Goal: Information Seeking & Learning: Check status

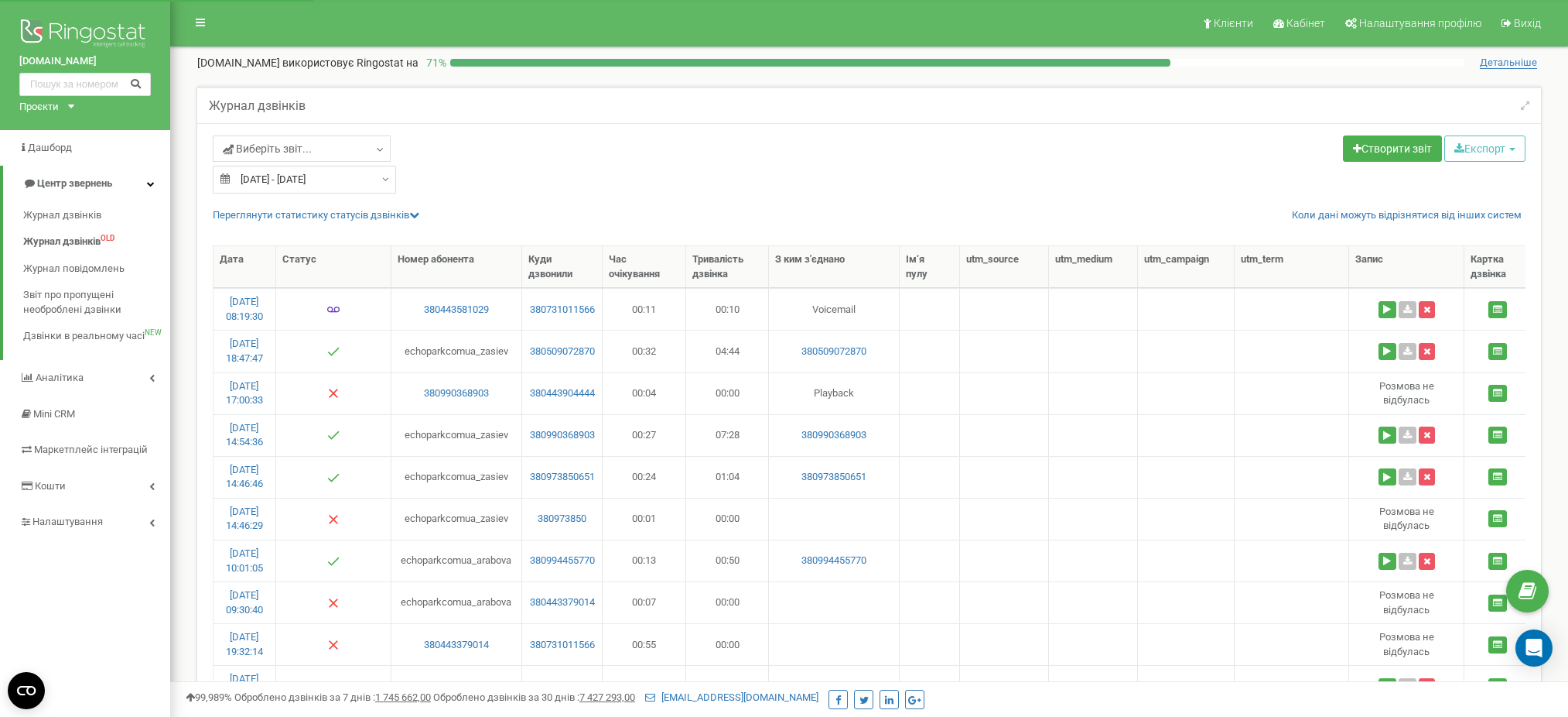
select select "100"
click at [50, 105] on div "Проєкти" at bounding box center [39, 107] width 40 height 15
click at [52, 354] on div "[DOMAIN_NAME]" at bounding box center [64, 364] width 89 height 20
click at [67, 102] on div "Проєкти novabucha.com new-england.com.ua parkavenuevip.com.ua basa.city rusaniv…" at bounding box center [43, 107] width 49 height 15
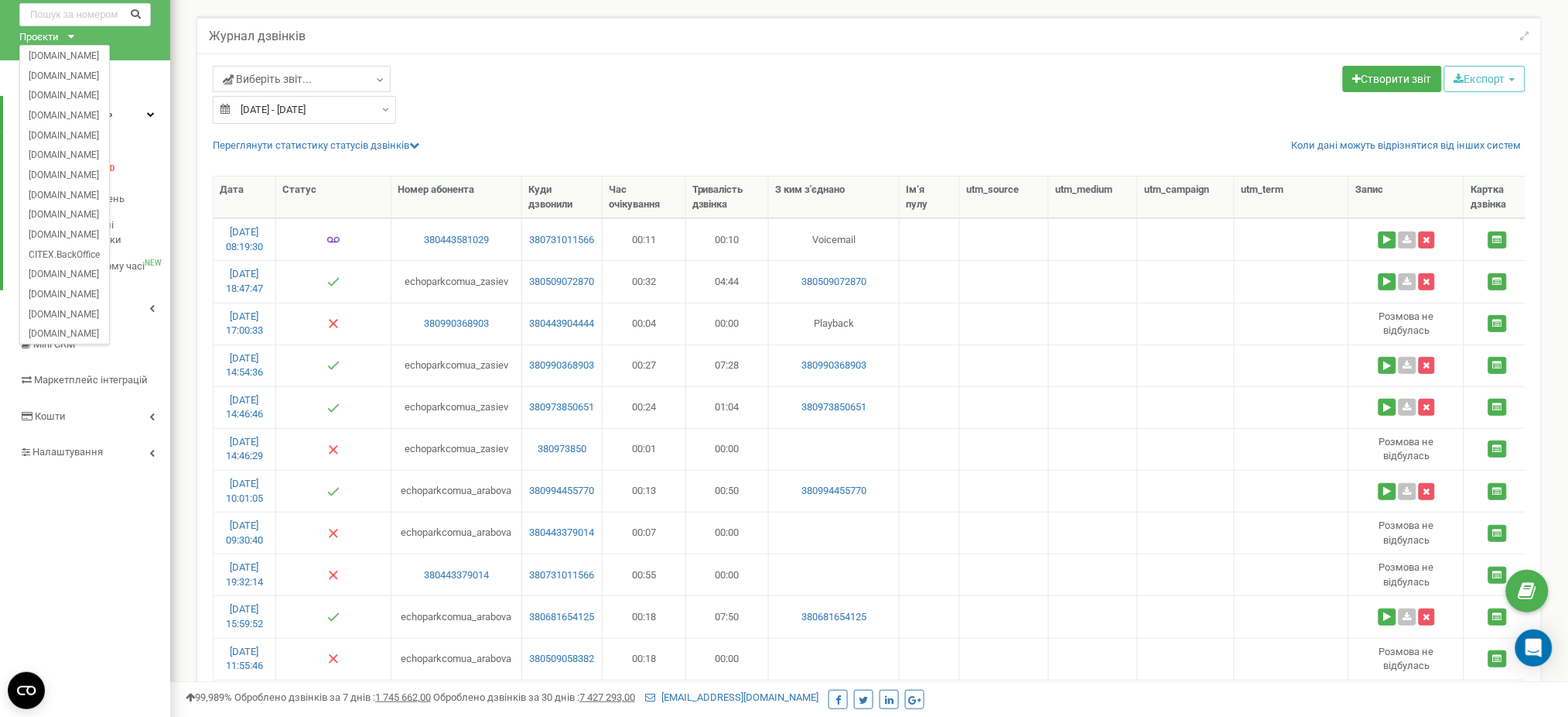
scroll to position [206, 0]
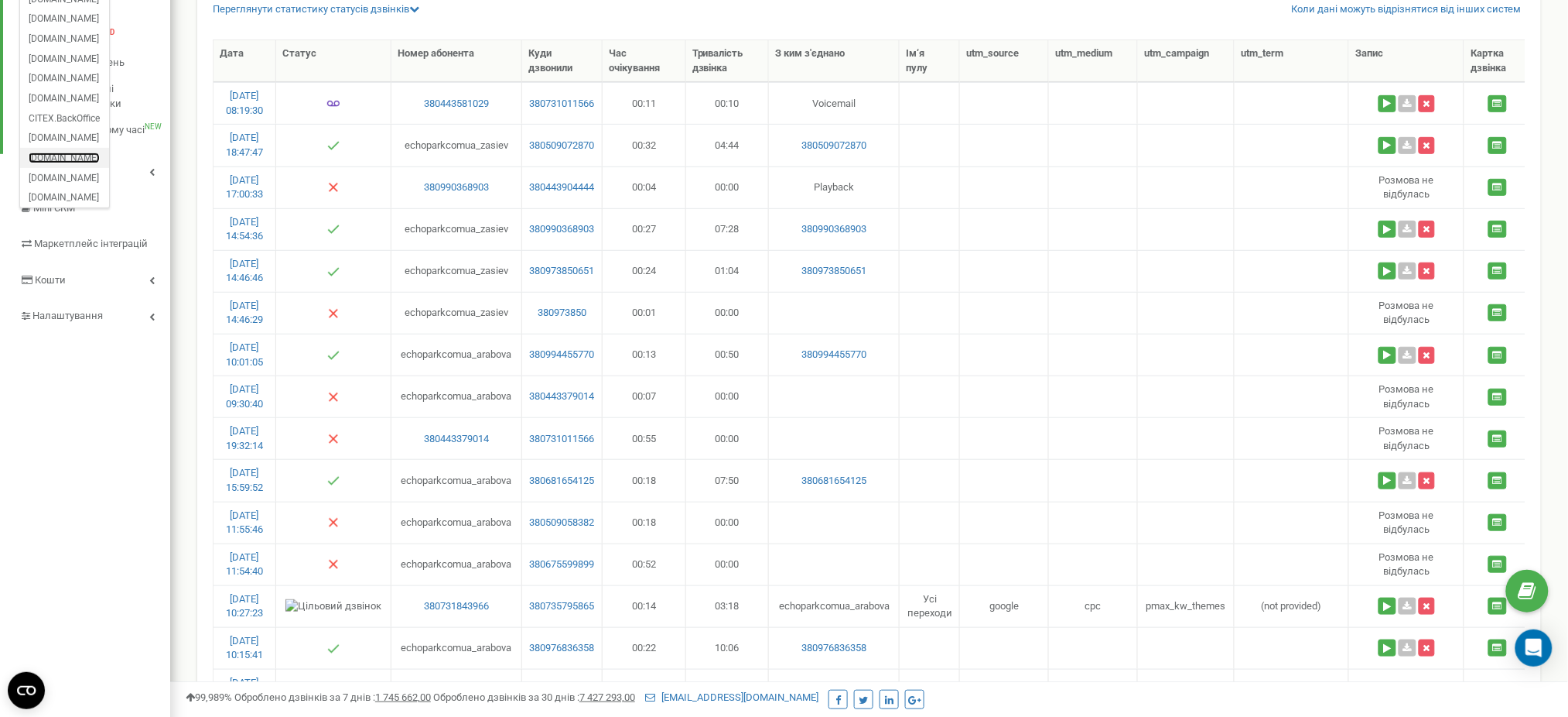
click at [90, 160] on link "[DOMAIN_NAME]" at bounding box center [64, 158] width 71 height 8
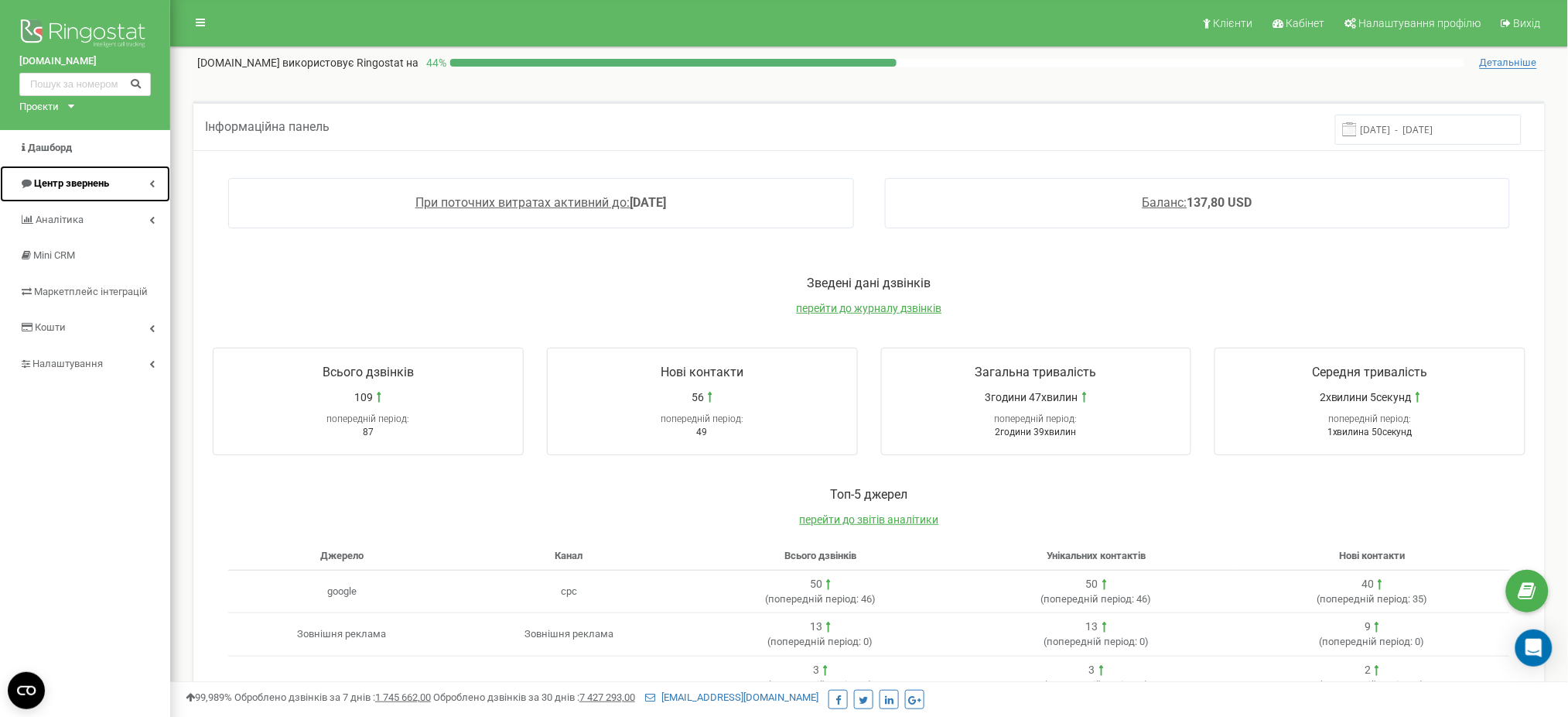
click at [95, 180] on span "Центр звернень" at bounding box center [71, 182] width 75 height 12
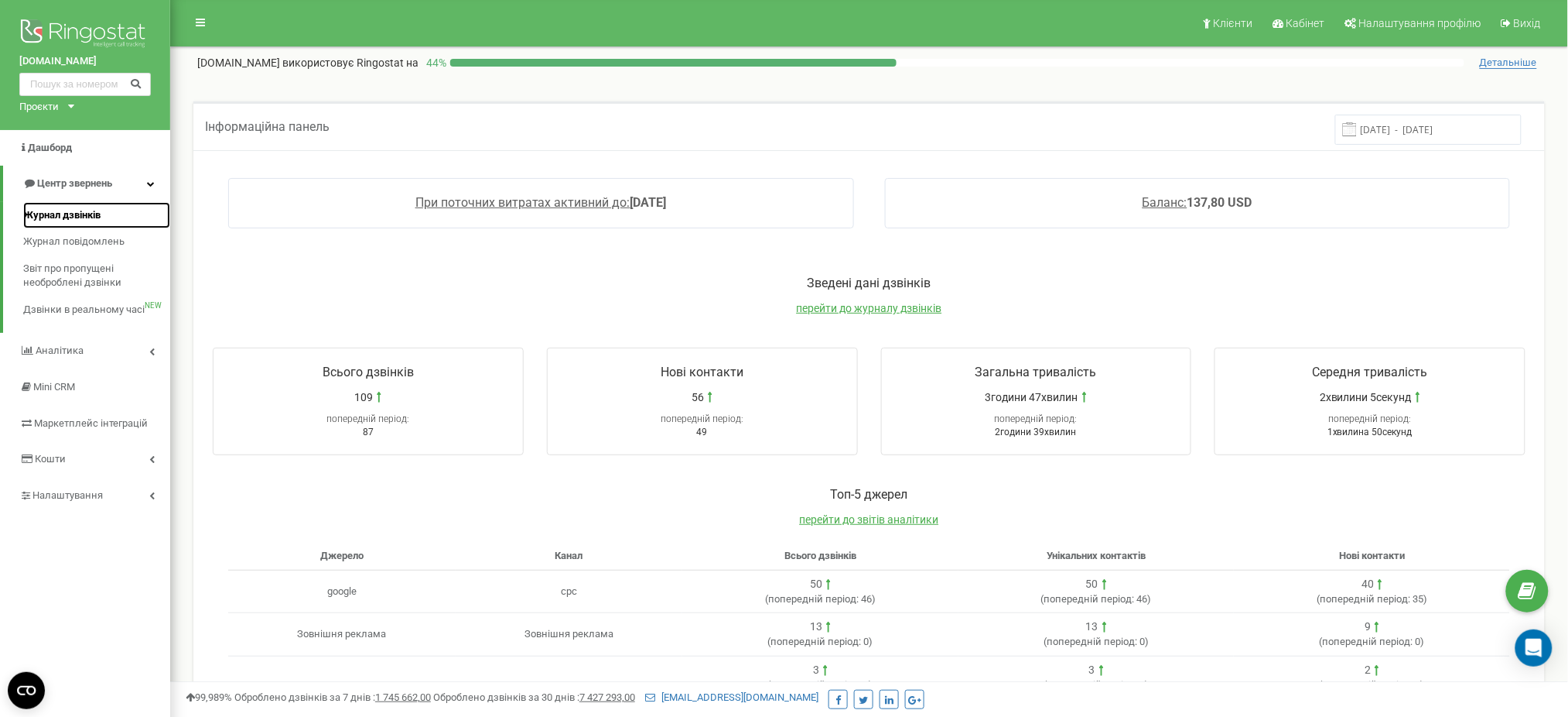
click at [78, 215] on span "Журнал дзвінків" at bounding box center [62, 215] width 78 height 15
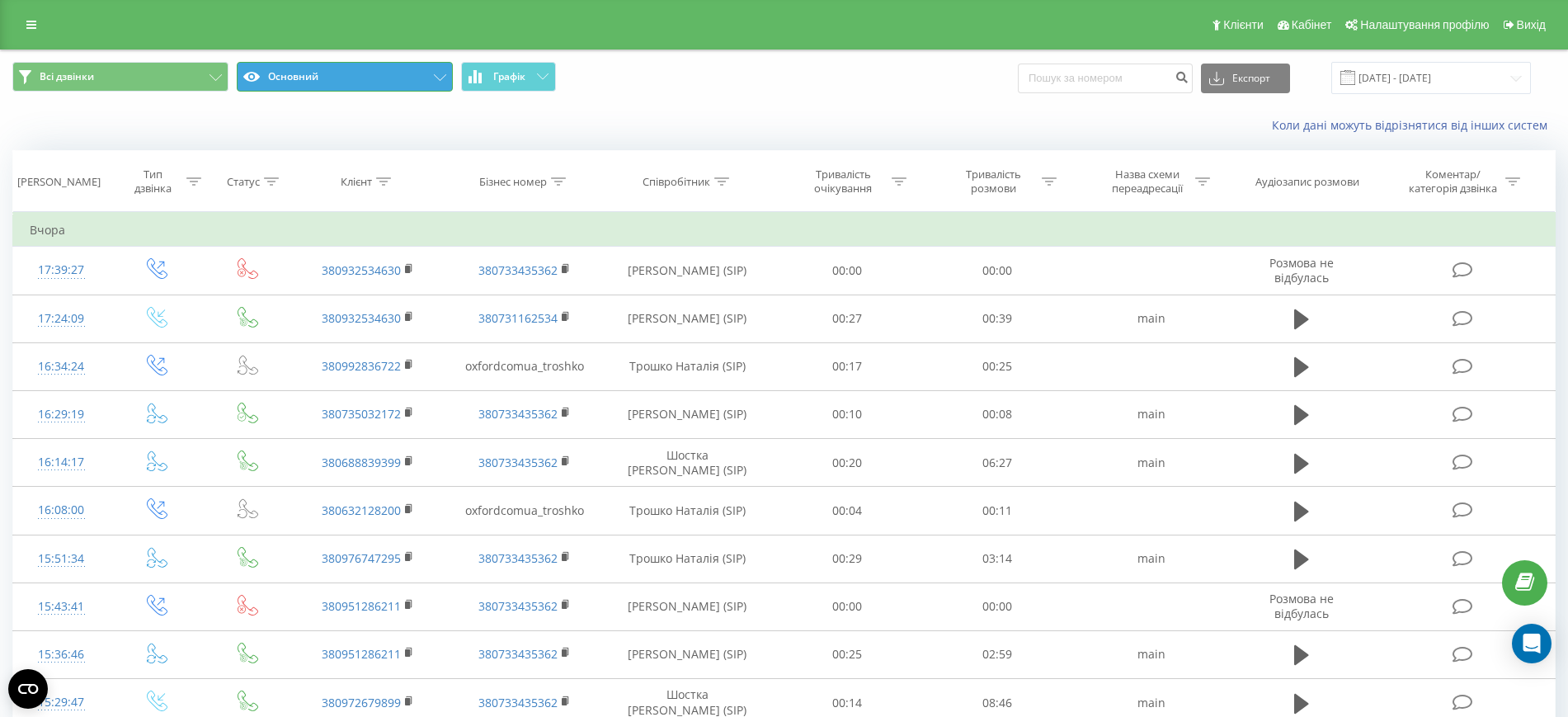
click at [312, 69] on button "Основний" at bounding box center [344, 77] width 216 height 30
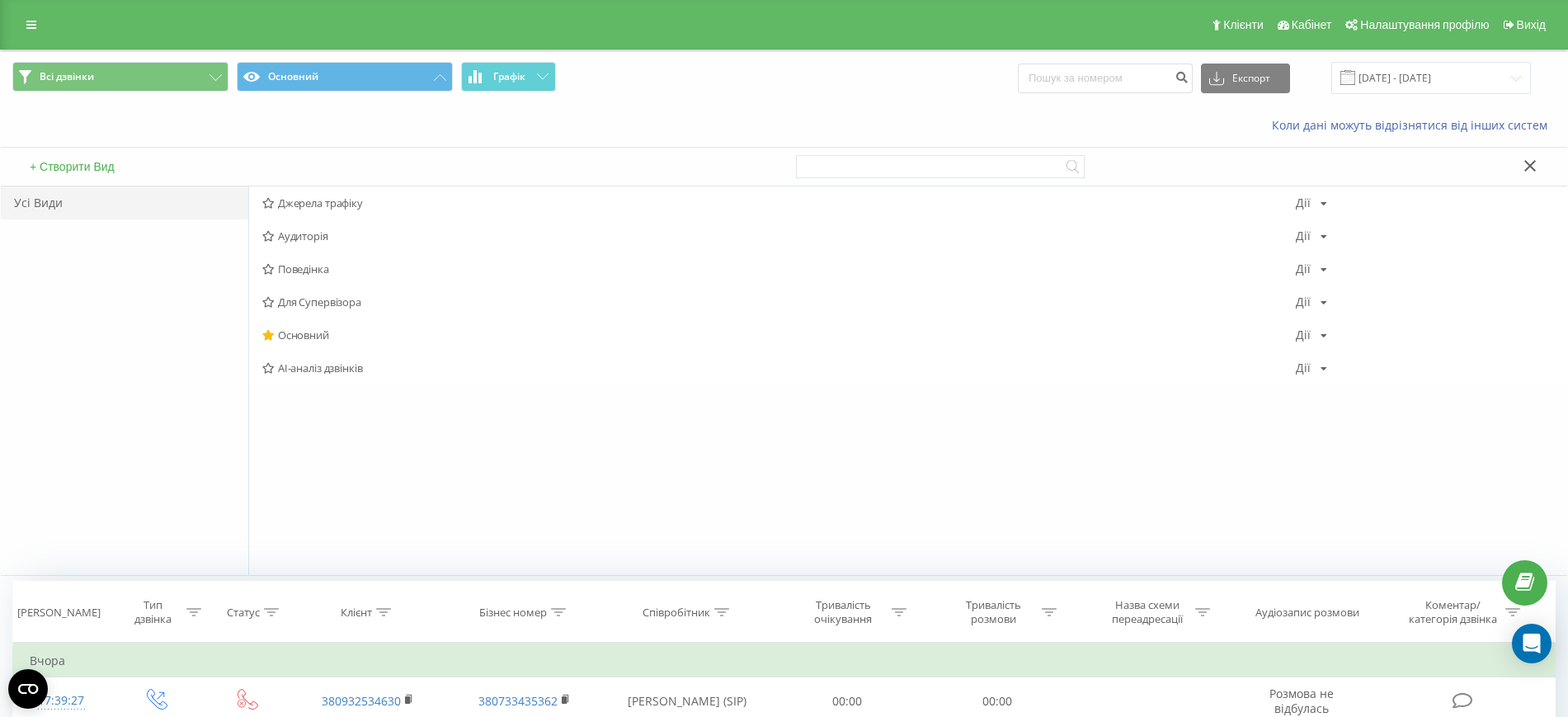
click at [306, 197] on span "Джерела трафіку" at bounding box center [779, 203] width 1034 height 12
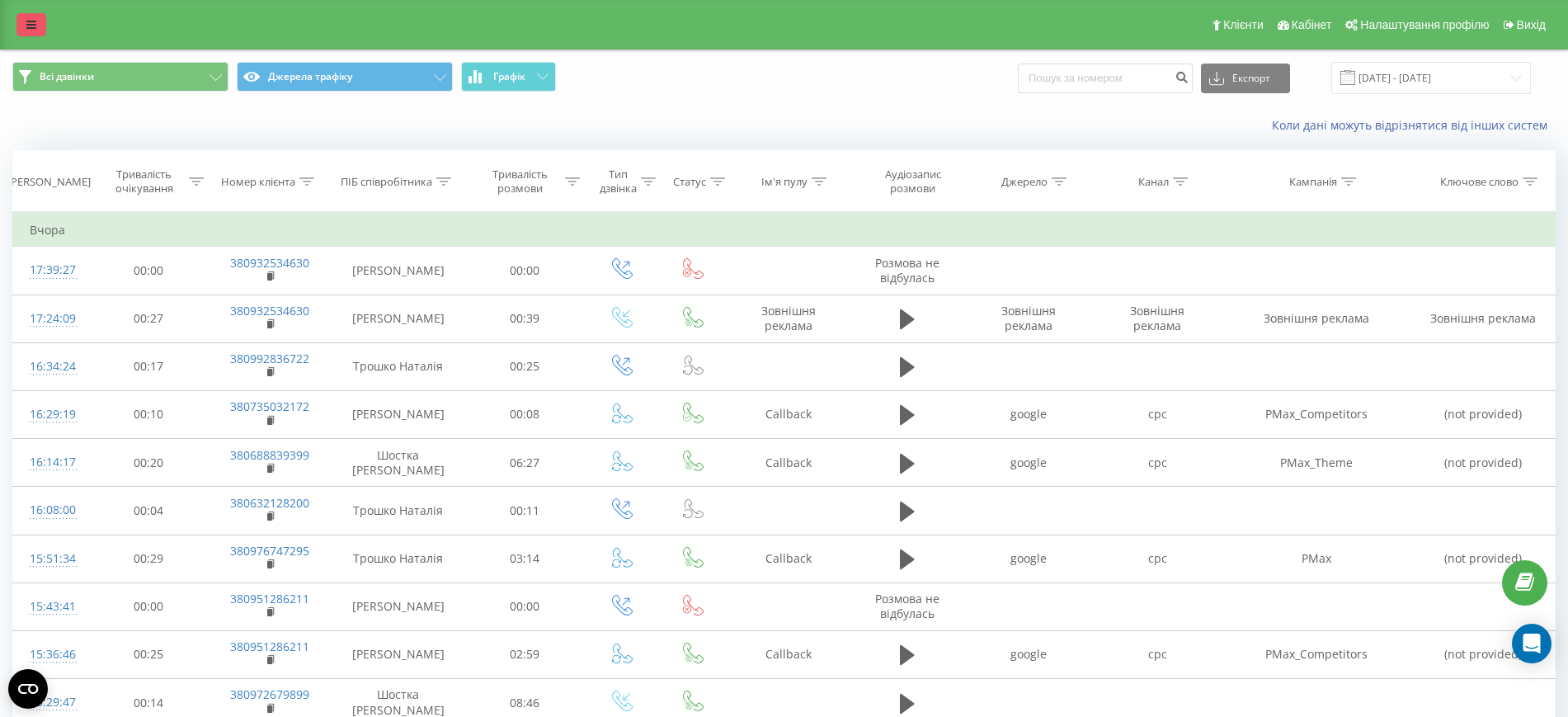
click at [29, 25] on icon at bounding box center [31, 25] width 10 height 12
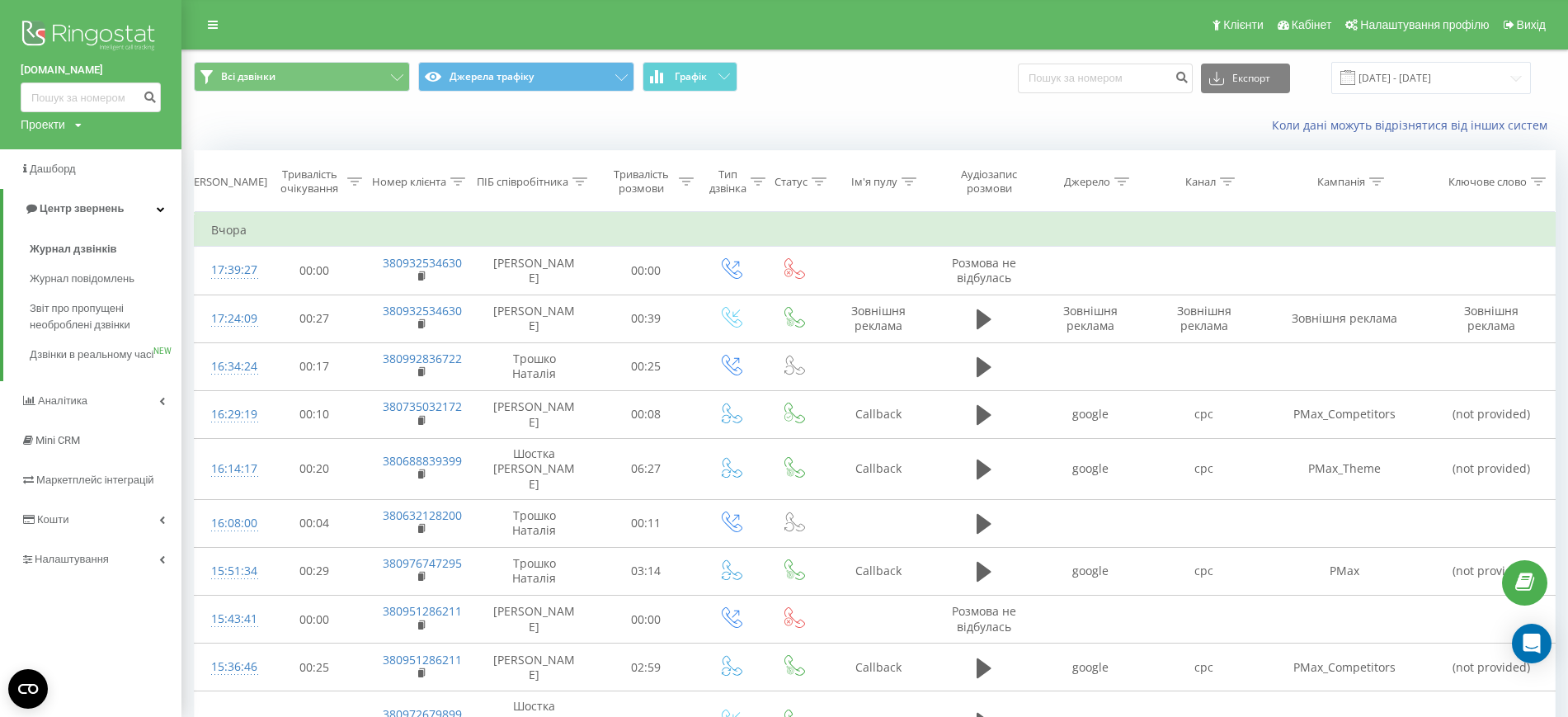
click at [44, 121] on div "Проекти" at bounding box center [43, 125] width 45 height 17
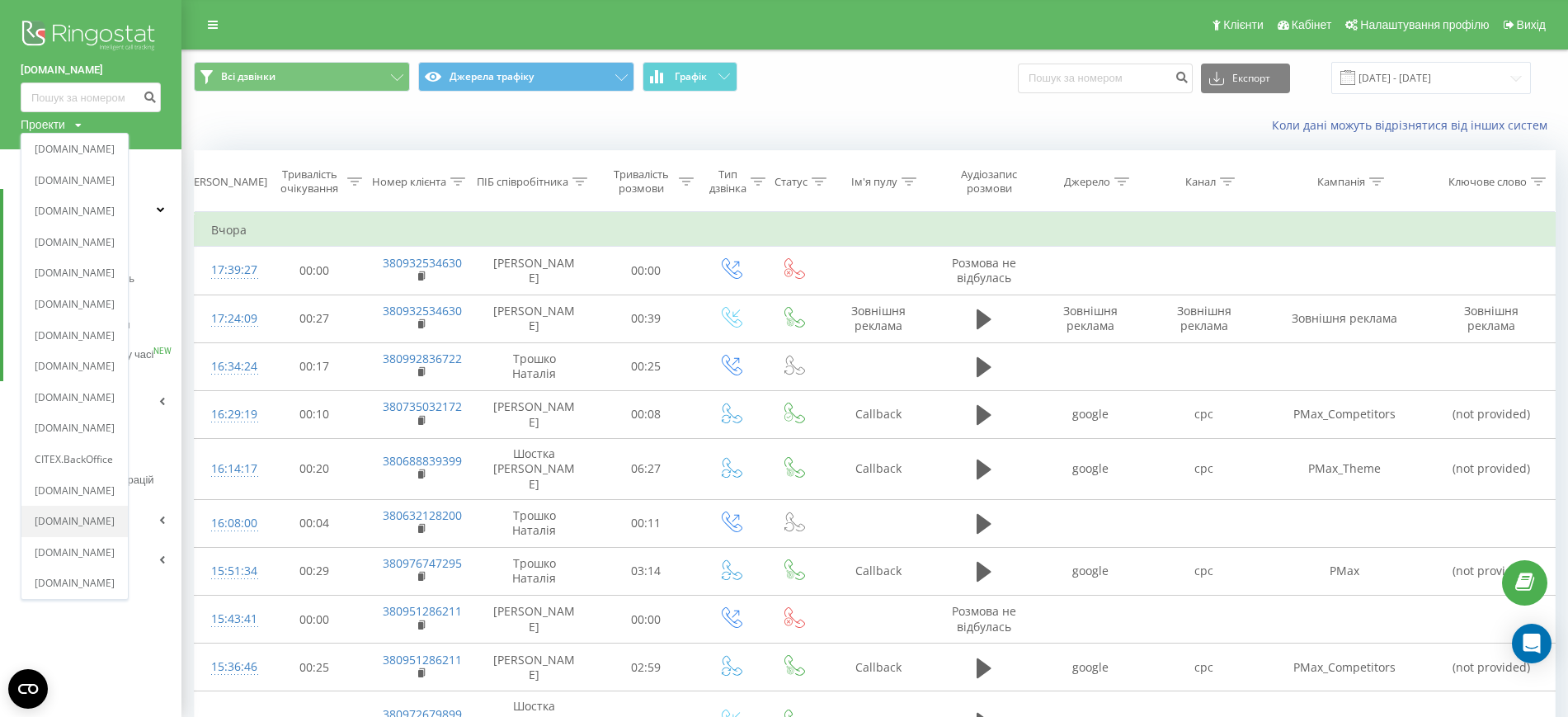
click at [49, 525] on link "[DOMAIN_NAME]" at bounding box center [74, 522] width 80 height 13
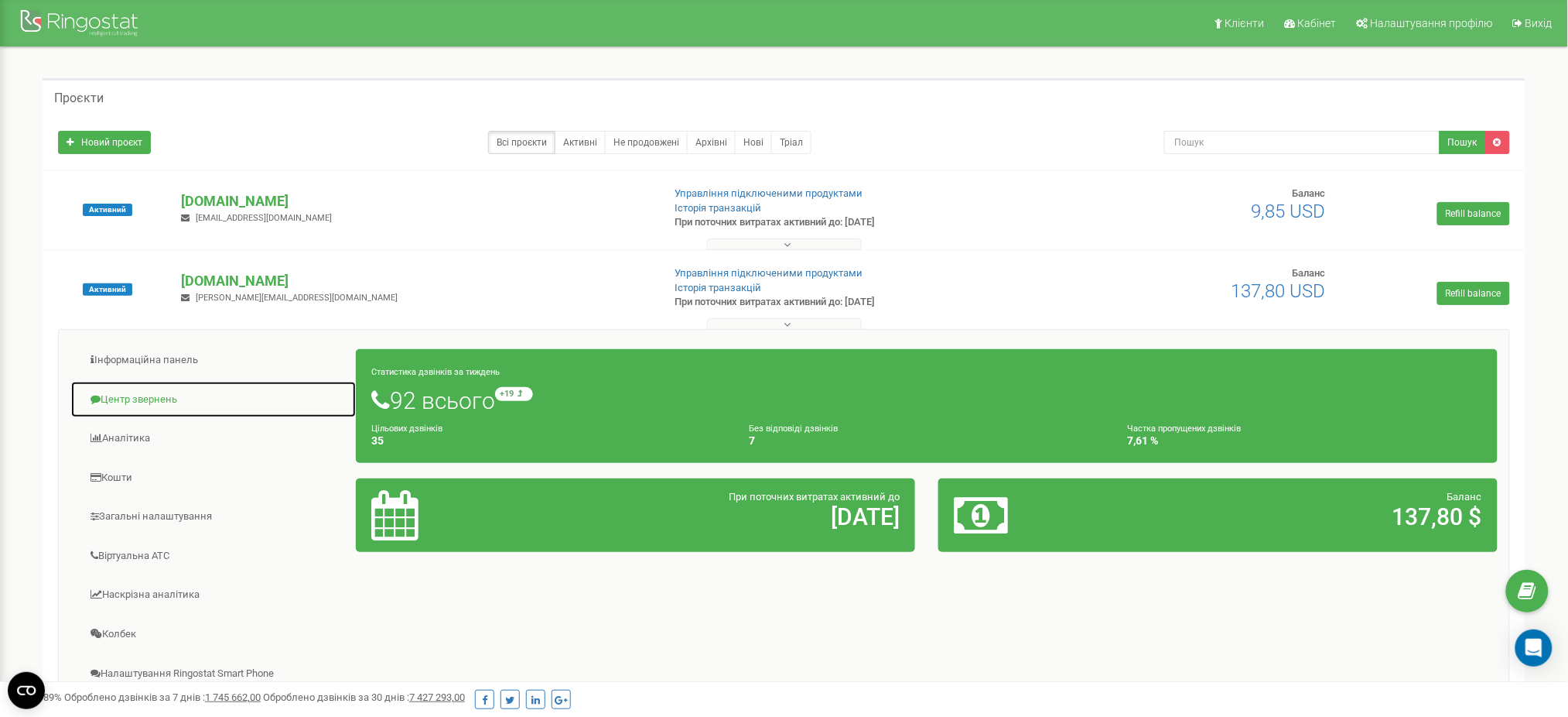
click at [148, 400] on link "Центр звернень" at bounding box center [213, 400] width 286 height 38
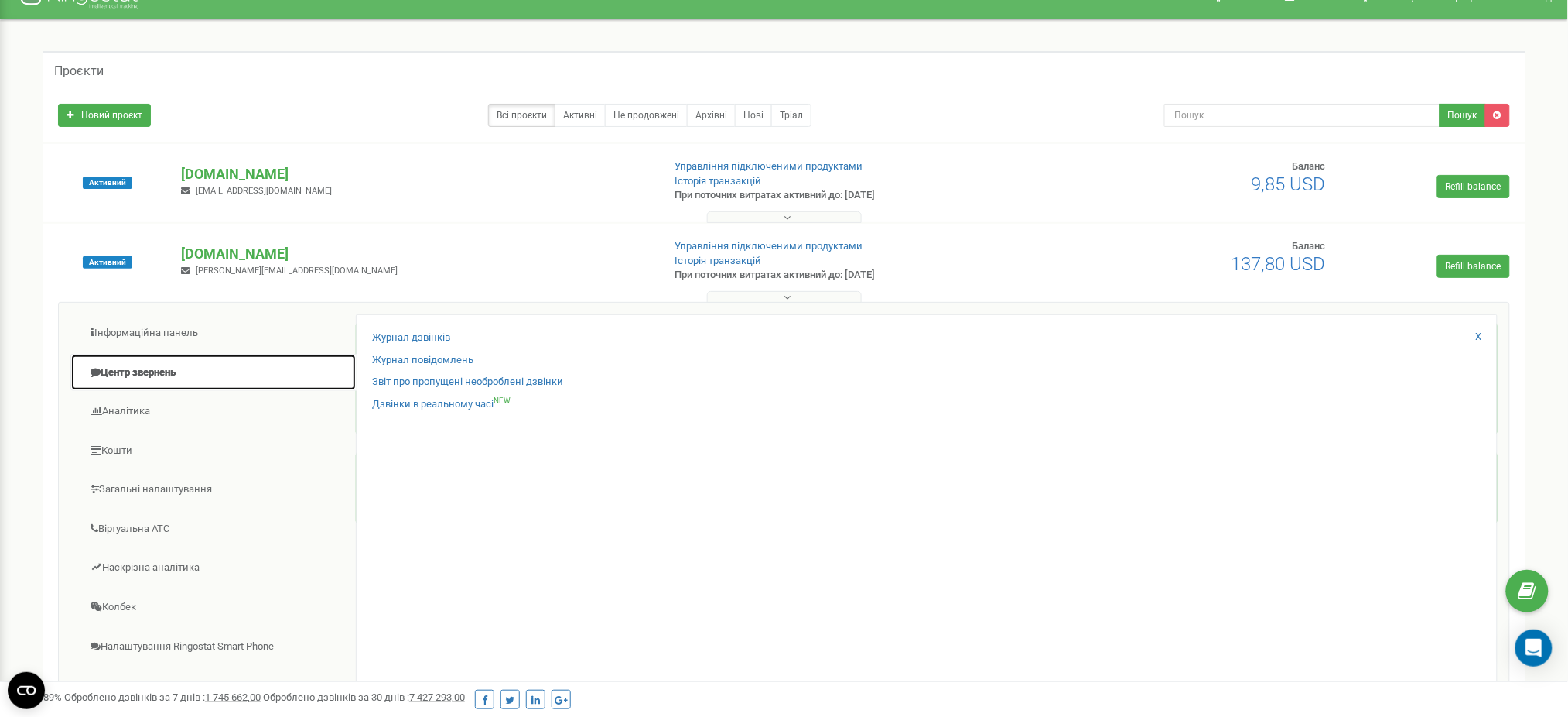
scroll to position [103, 0]
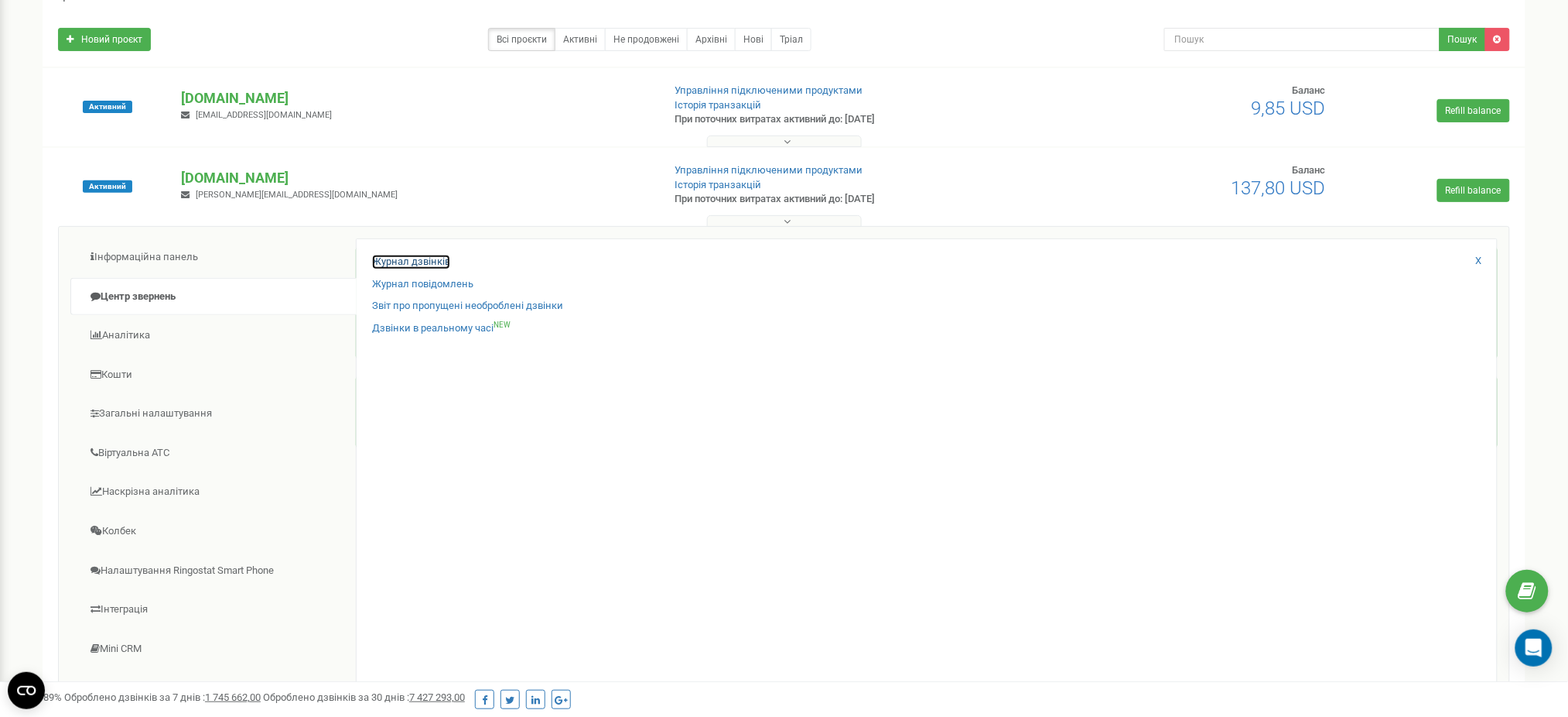
click at [423, 256] on link "Журнал дзвінків" at bounding box center [411, 262] width 78 height 15
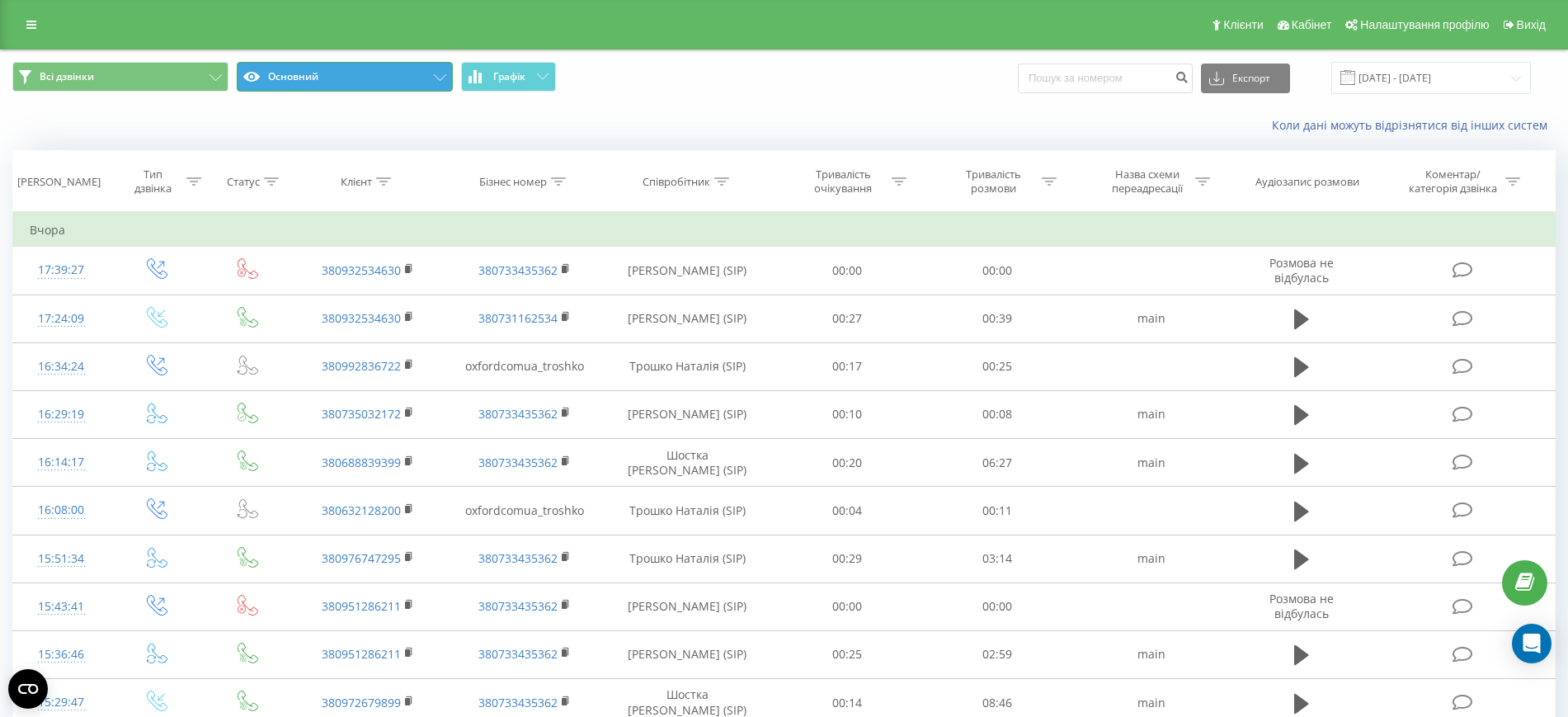
click at [331, 79] on button "Основний" at bounding box center [344, 77] width 216 height 30
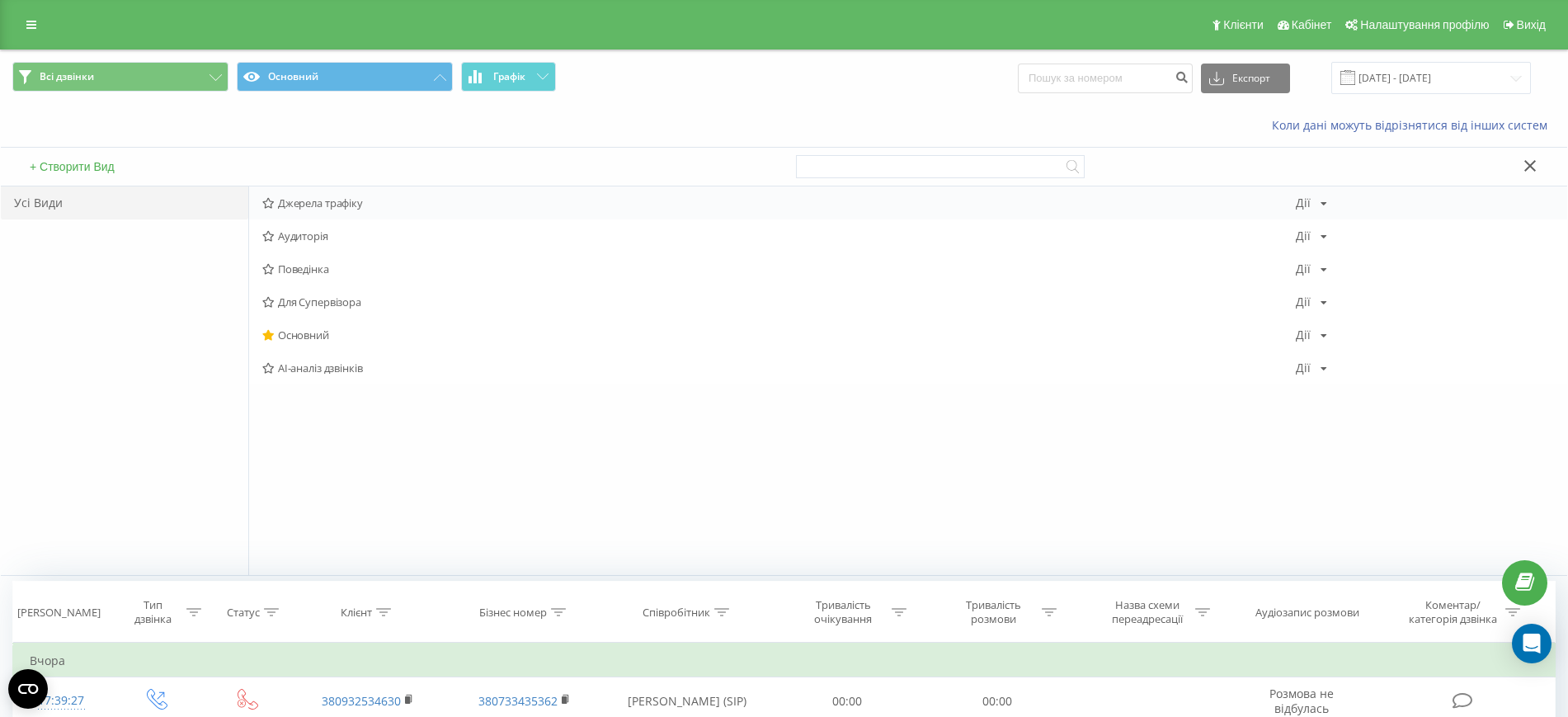
click at [309, 197] on span "Джерела трафіку" at bounding box center [779, 203] width 1034 height 12
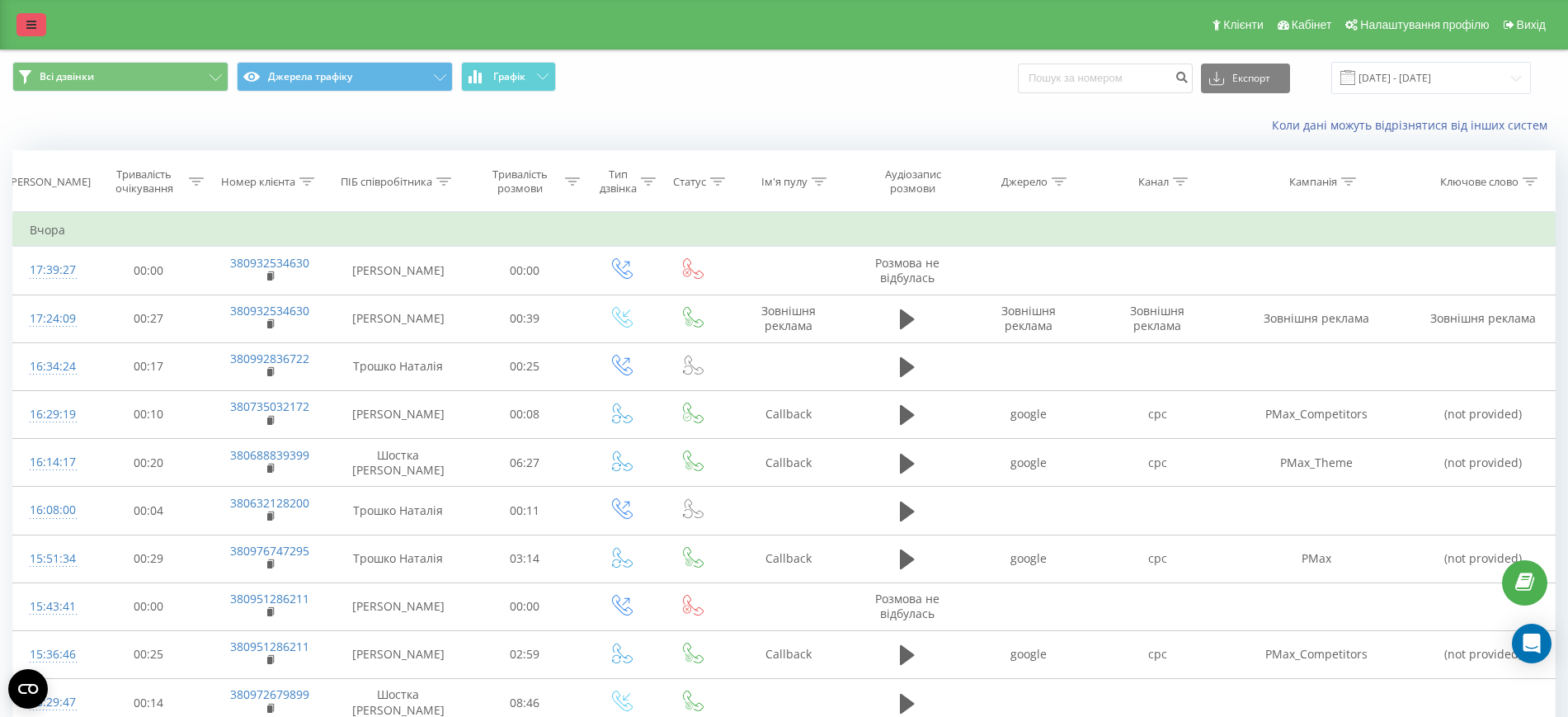
click at [29, 19] on icon at bounding box center [31, 25] width 10 height 12
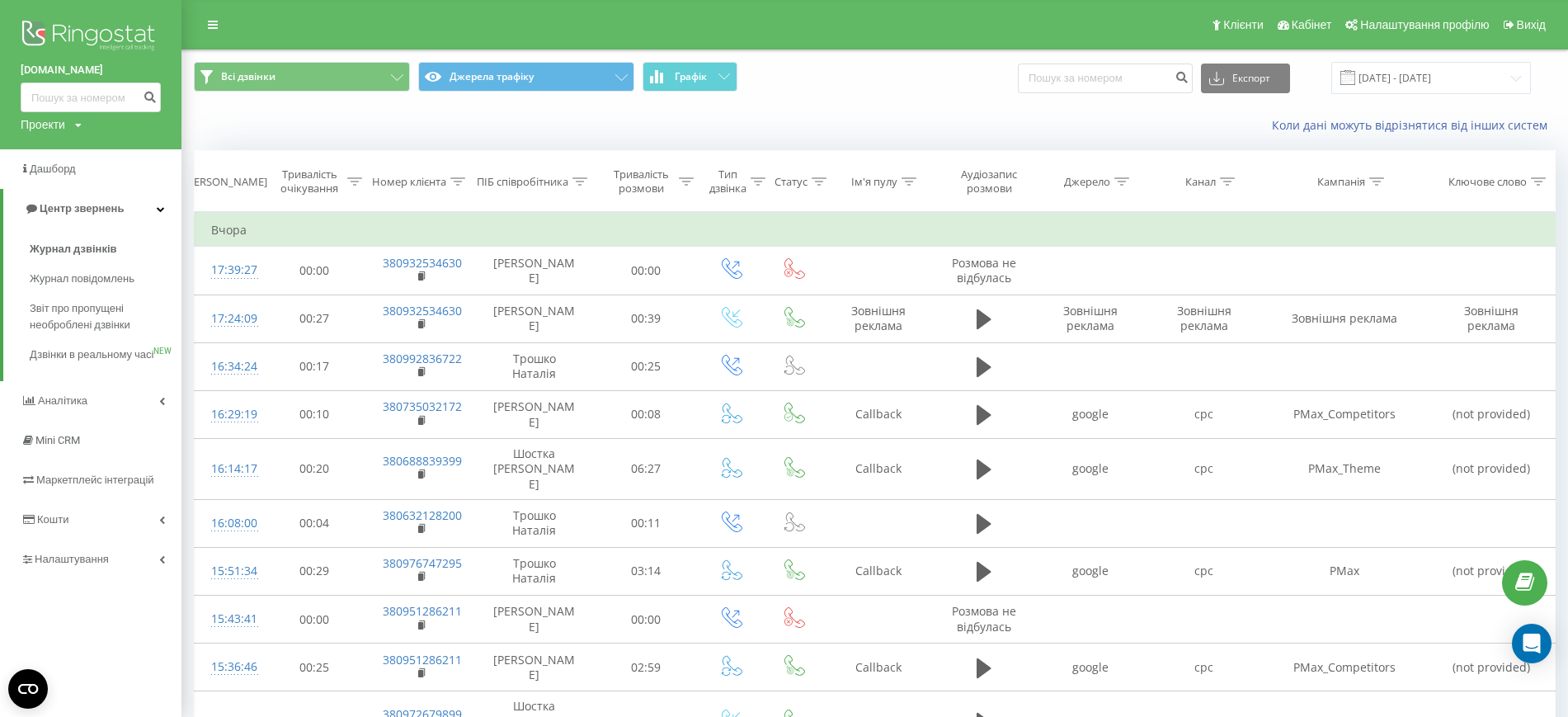
click at [60, 122] on div "Проекти" at bounding box center [43, 125] width 45 height 17
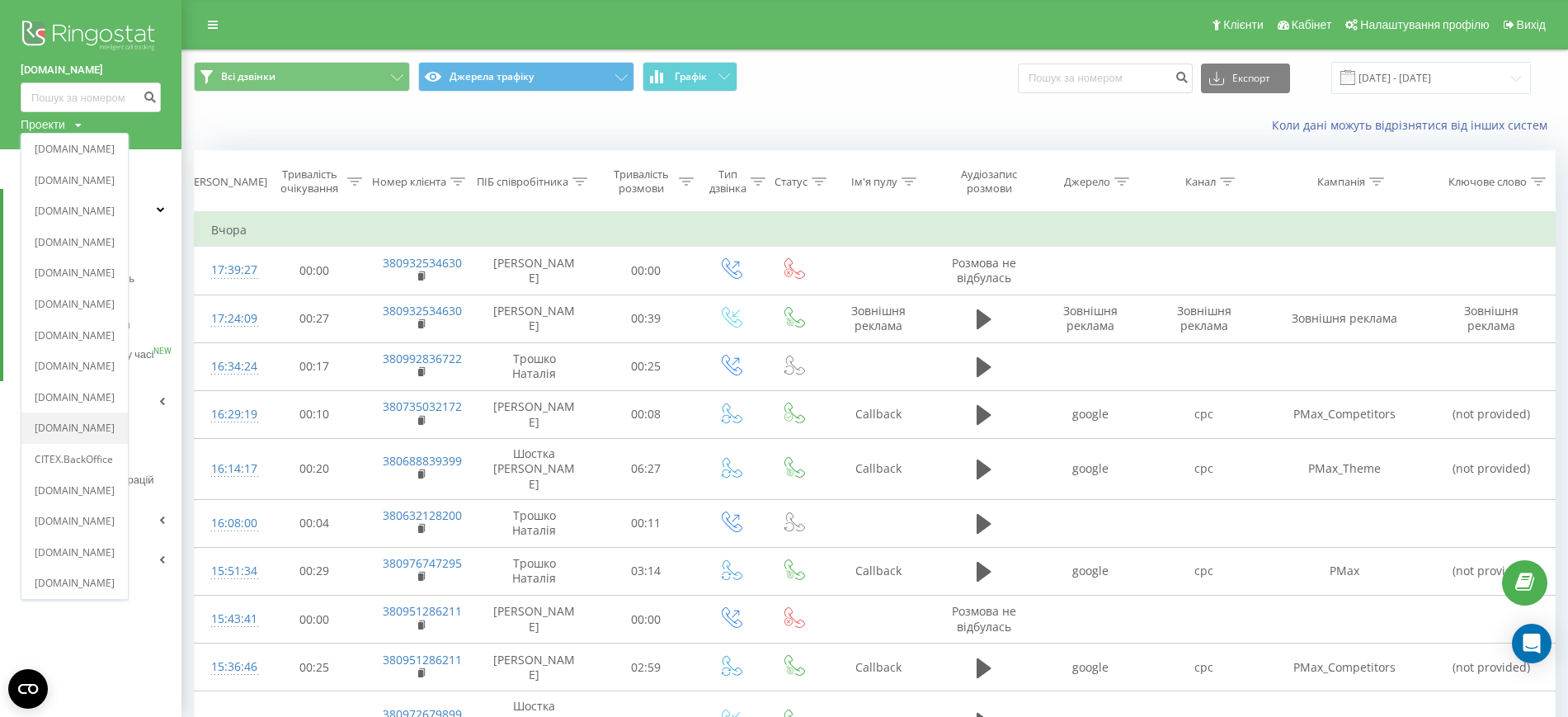
click at [111, 418] on div "[DOMAIN_NAME]" at bounding box center [74, 429] width 107 height 31
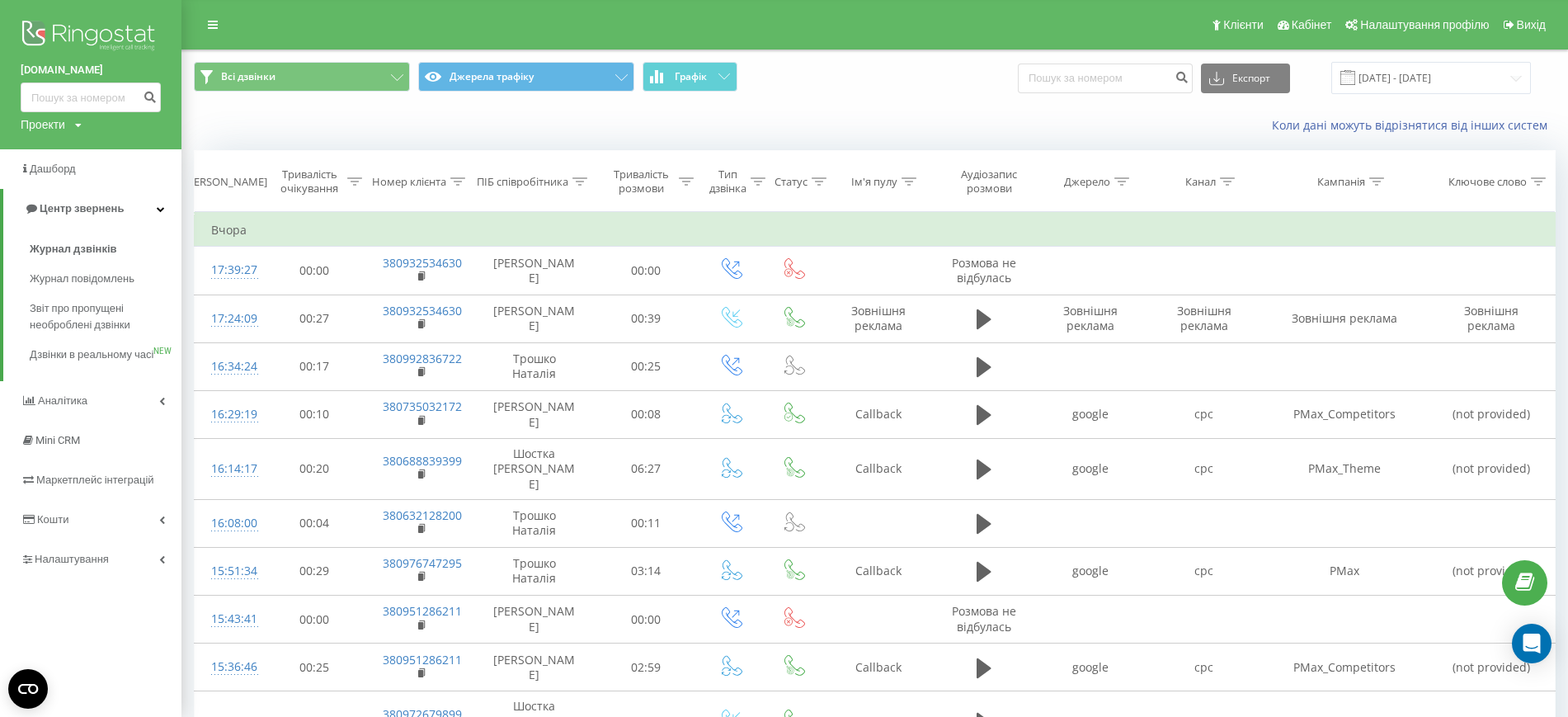
click at [73, 126] on div "Проекти novabucha.com new-england.com.ua parkavenuevip.com.ua basa.city rusaniv…" at bounding box center [51, 125] width 61 height 17
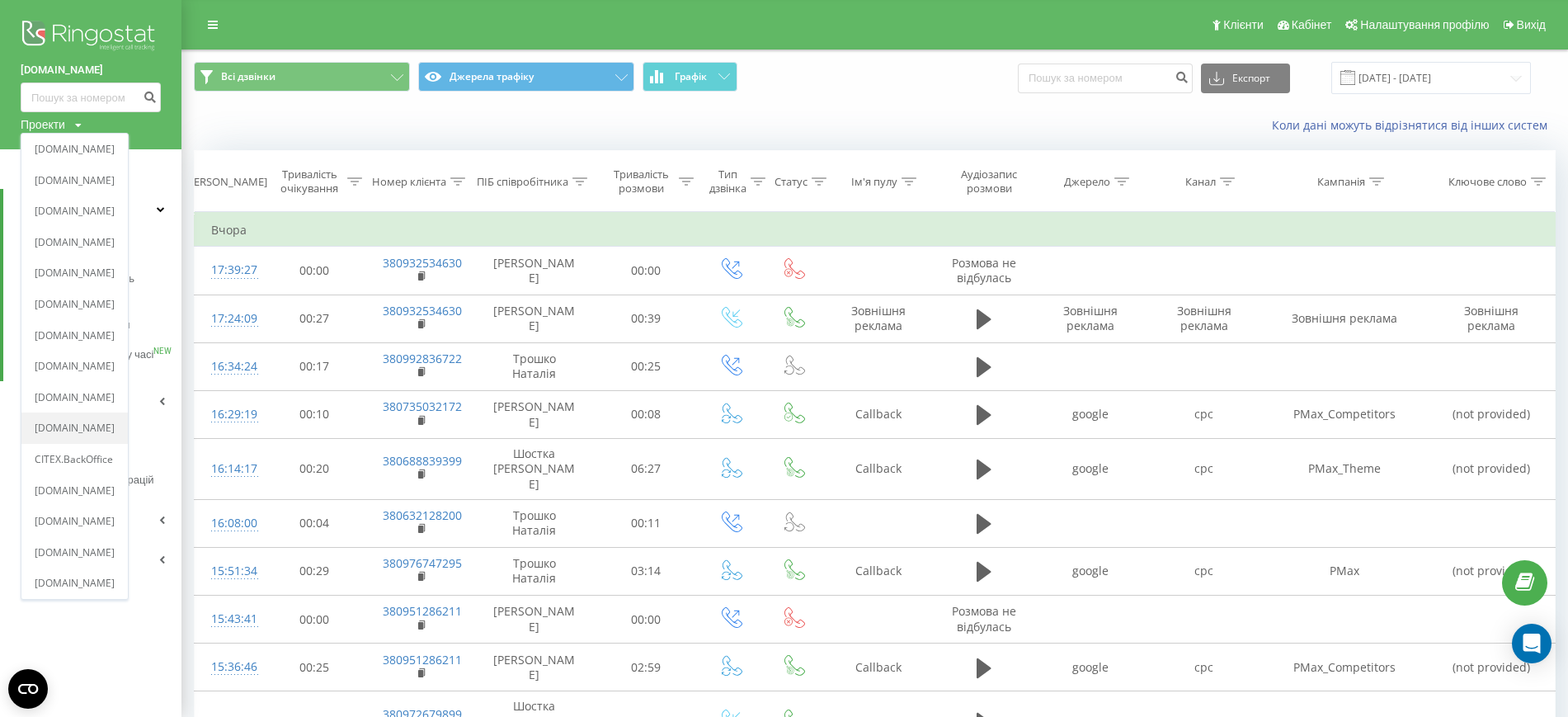
click at [128, 437] on div "[DOMAIN_NAME]" at bounding box center [74, 429] width 107 height 31
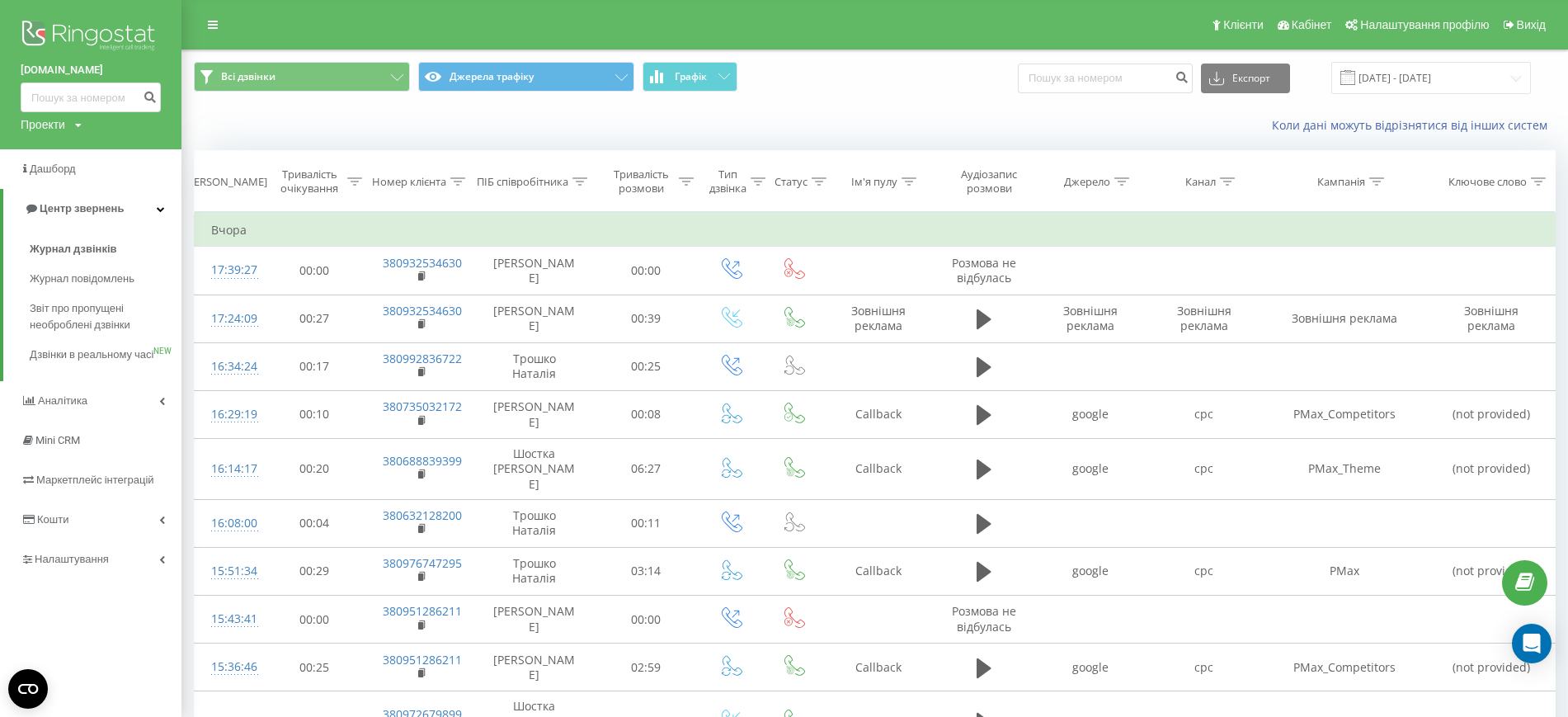
click at [78, 127] on icon at bounding box center [79, 126] width 7 height 10
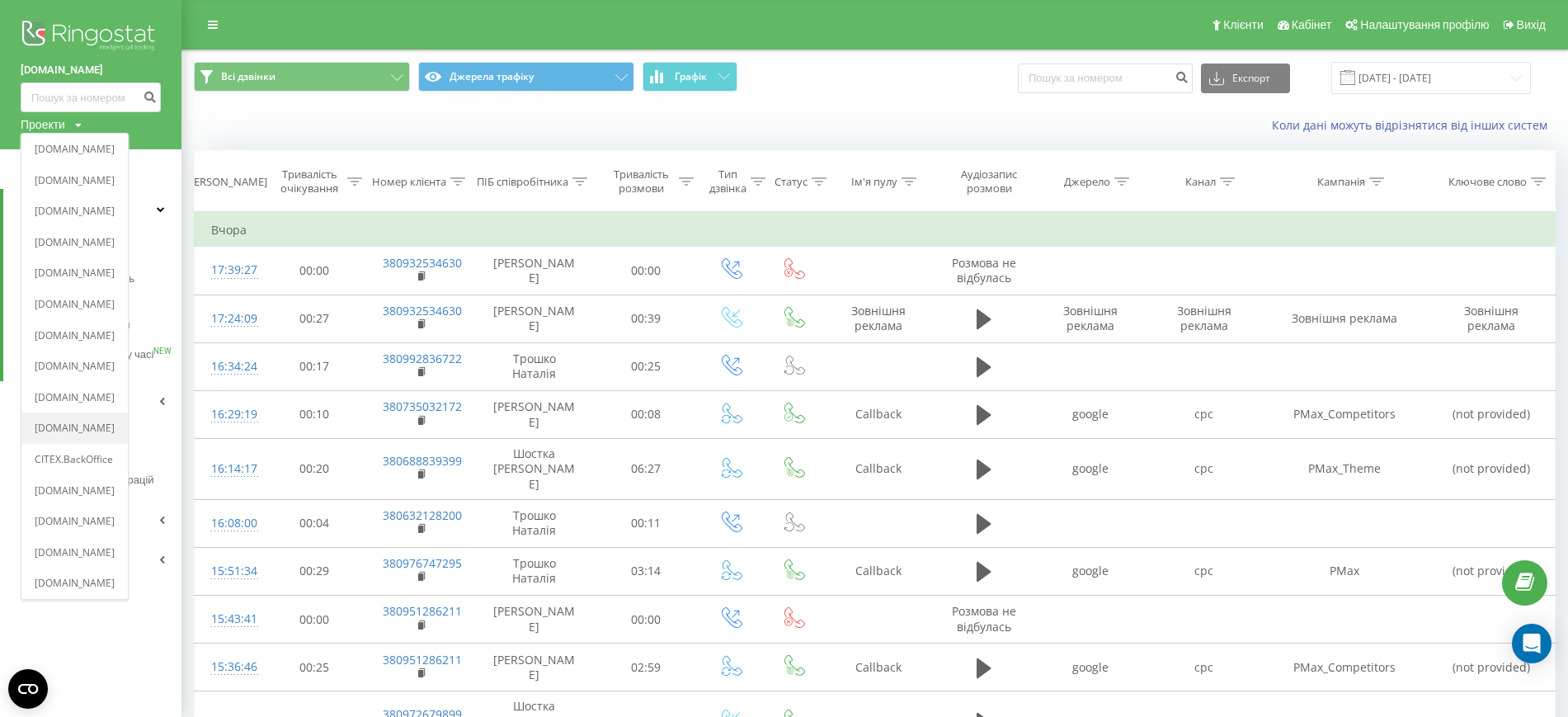
click at [79, 426] on link "[DOMAIN_NAME]" at bounding box center [74, 429] width 80 height 13
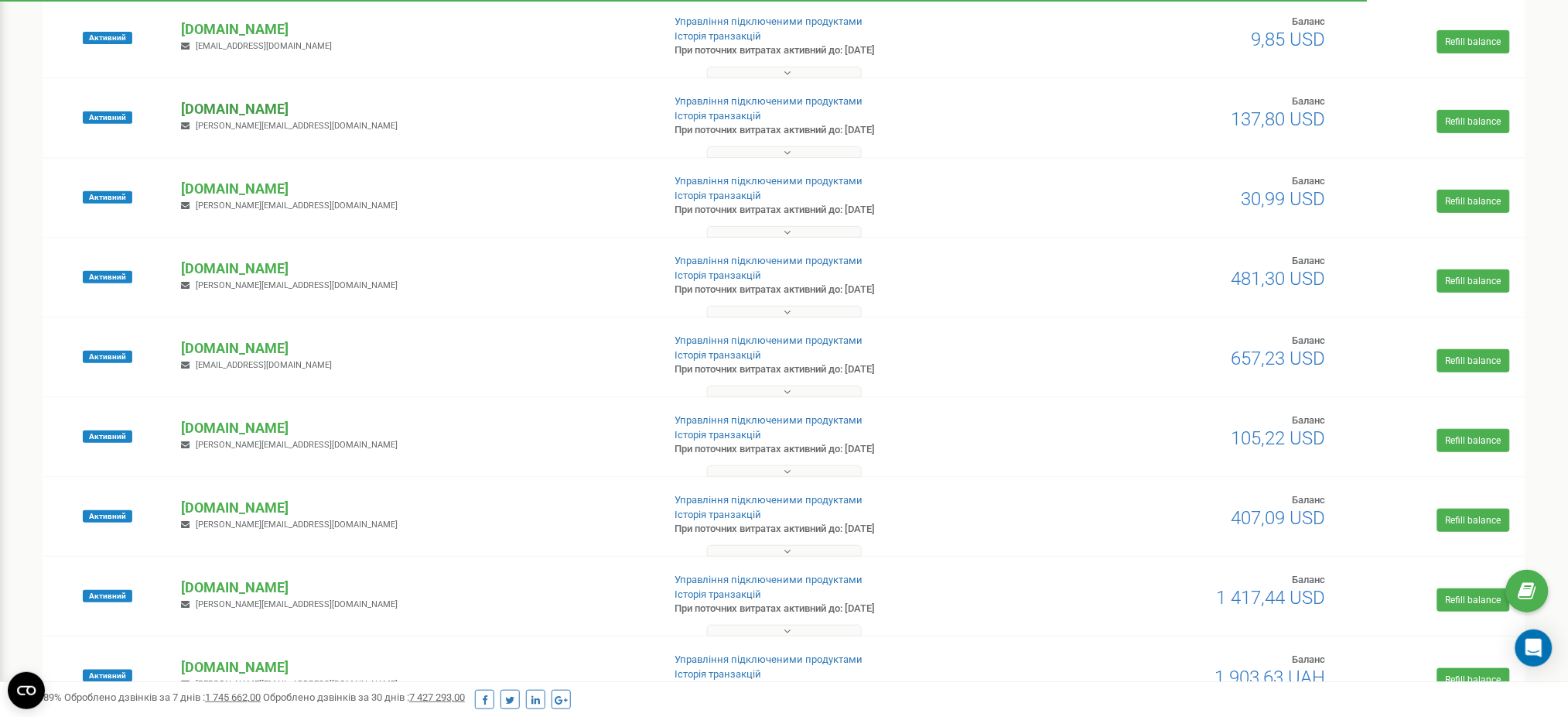
scroll to position [206, 0]
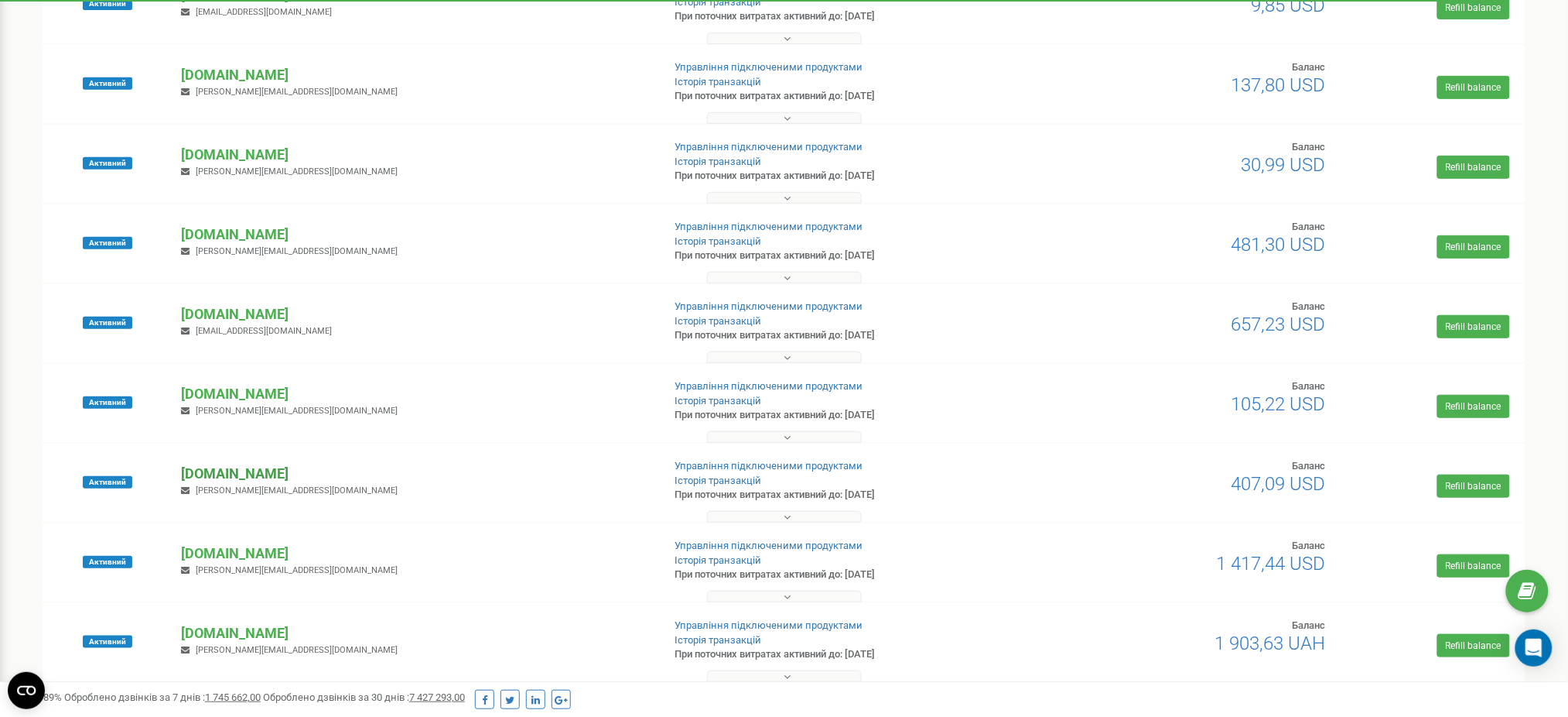
click at [264, 472] on p "[DOMAIN_NAME]" at bounding box center [415, 473] width 468 height 20
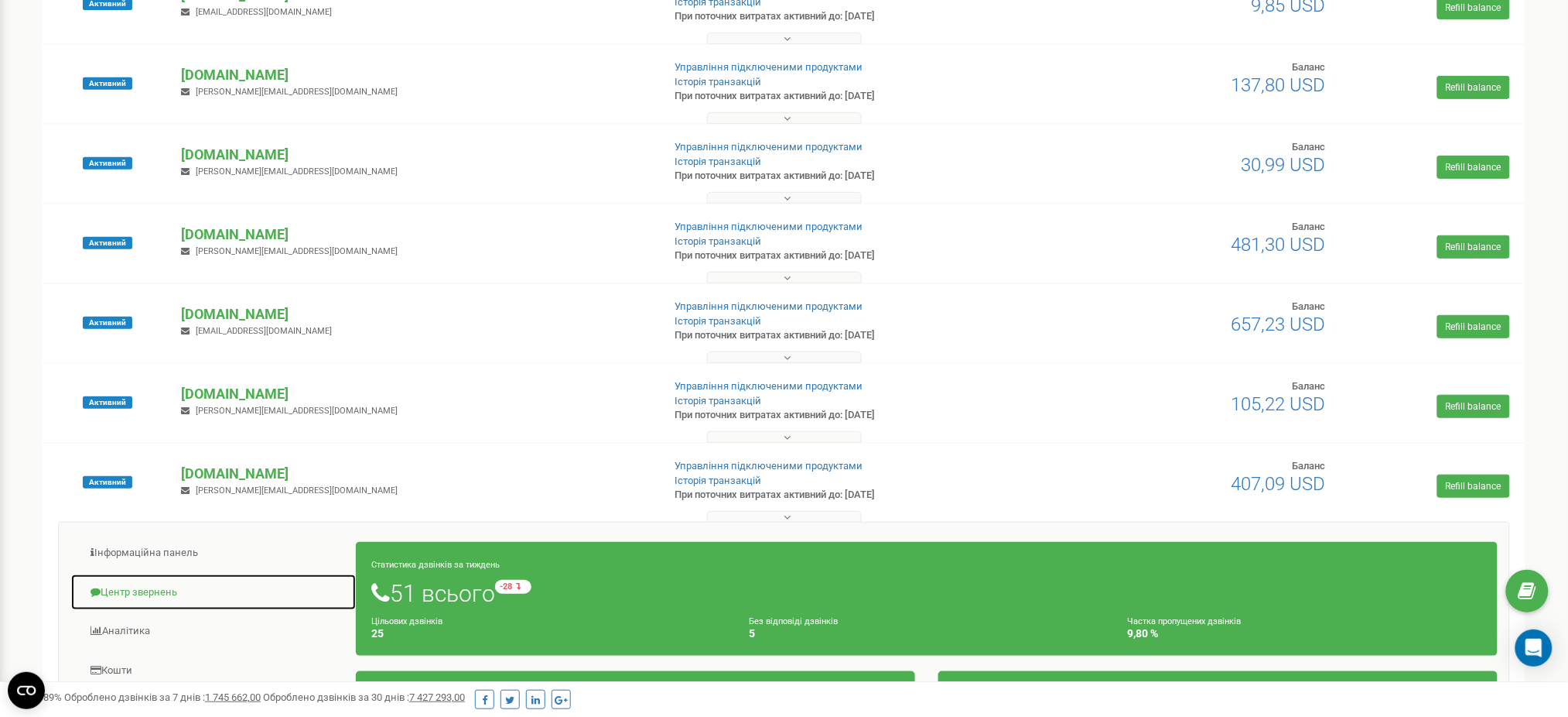
click at [142, 595] on link "Центр звернень" at bounding box center [213, 592] width 286 height 38
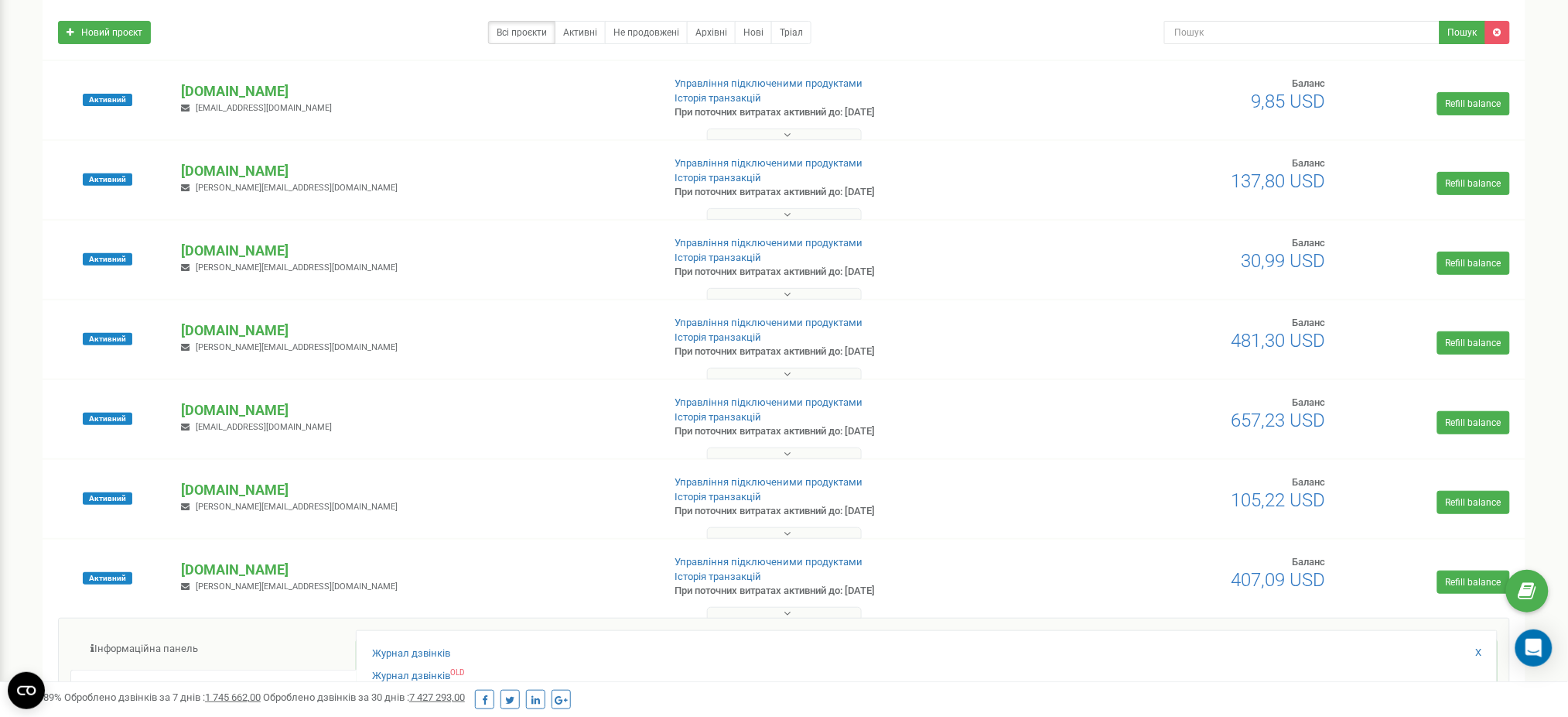
scroll to position [0, 0]
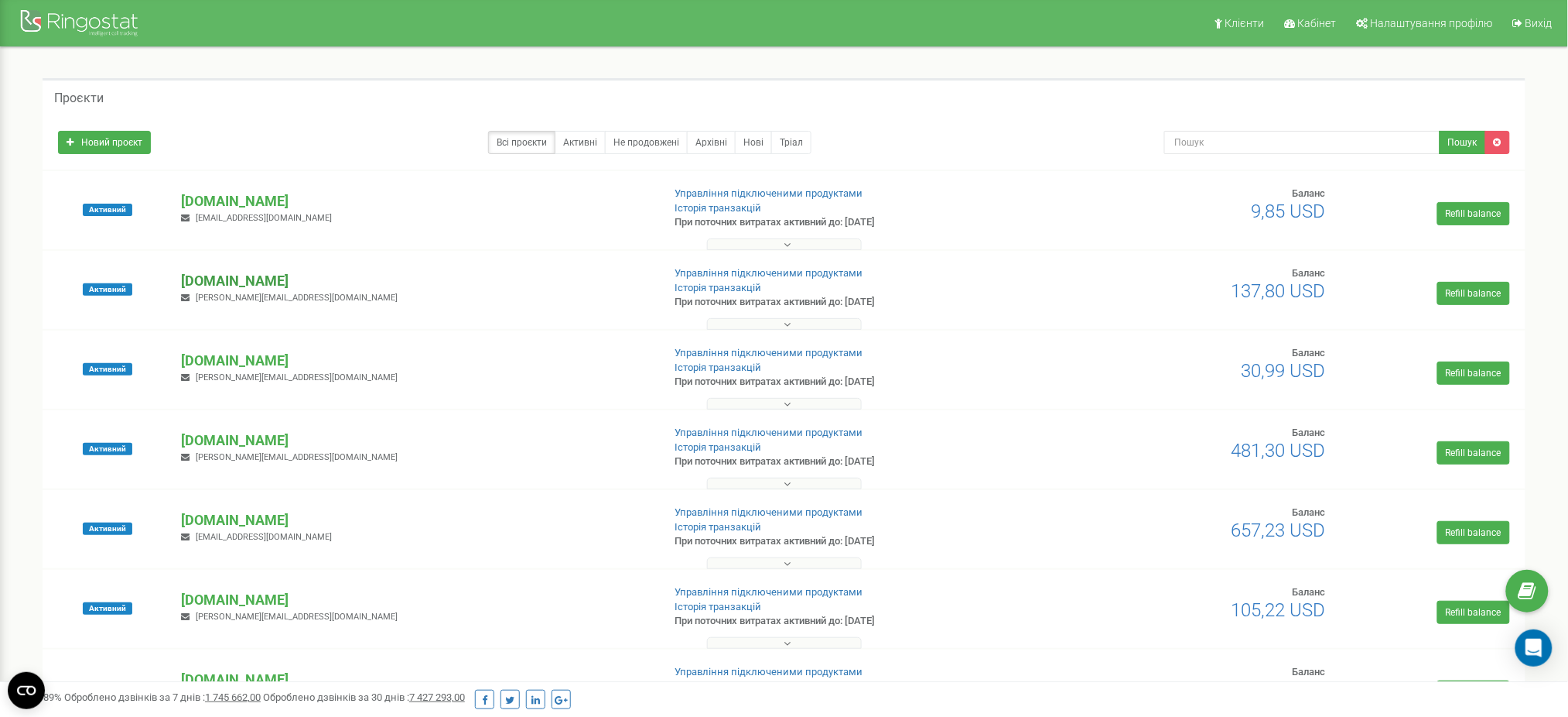
click at [245, 283] on p "[DOMAIN_NAME]" at bounding box center [415, 281] width 468 height 20
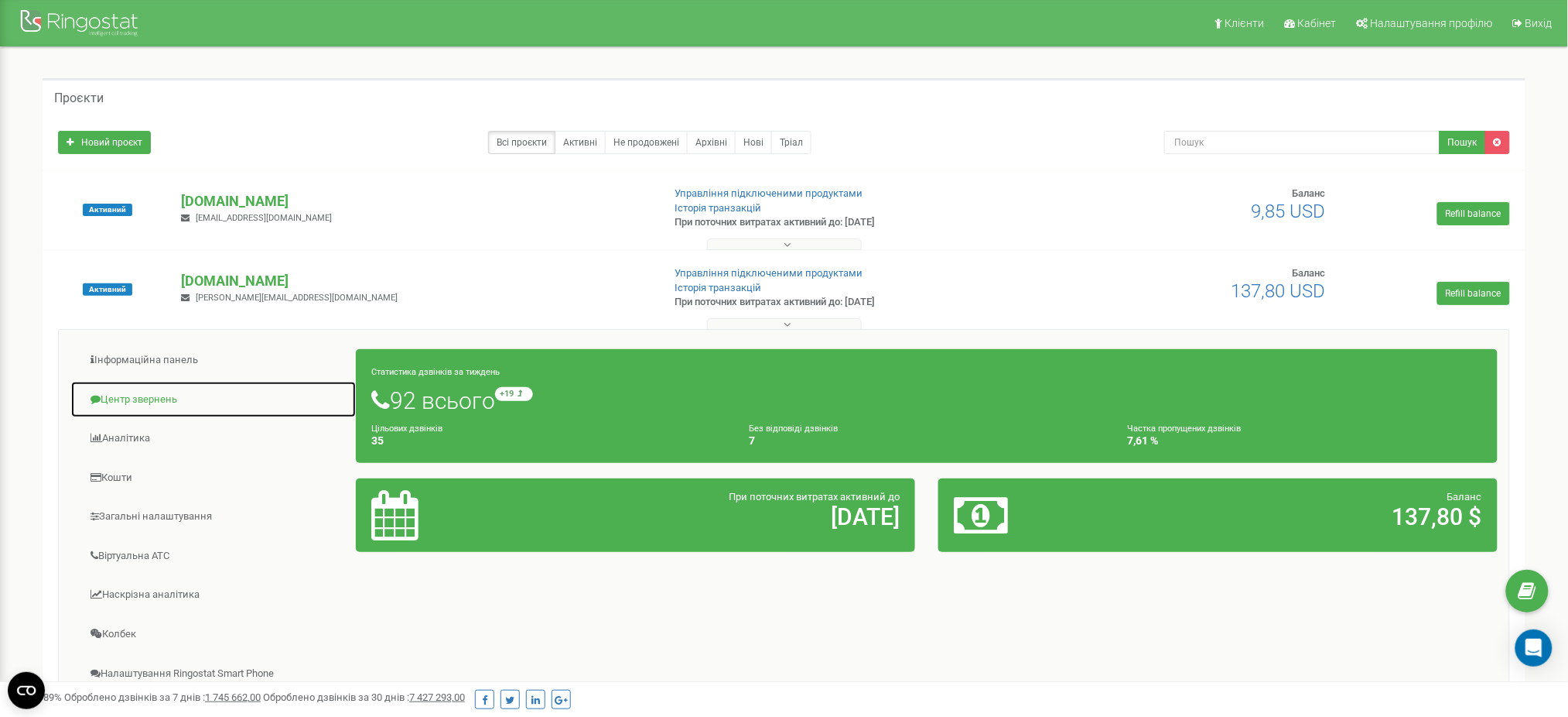
click at [112, 393] on link "Центр звернень" at bounding box center [213, 400] width 286 height 38
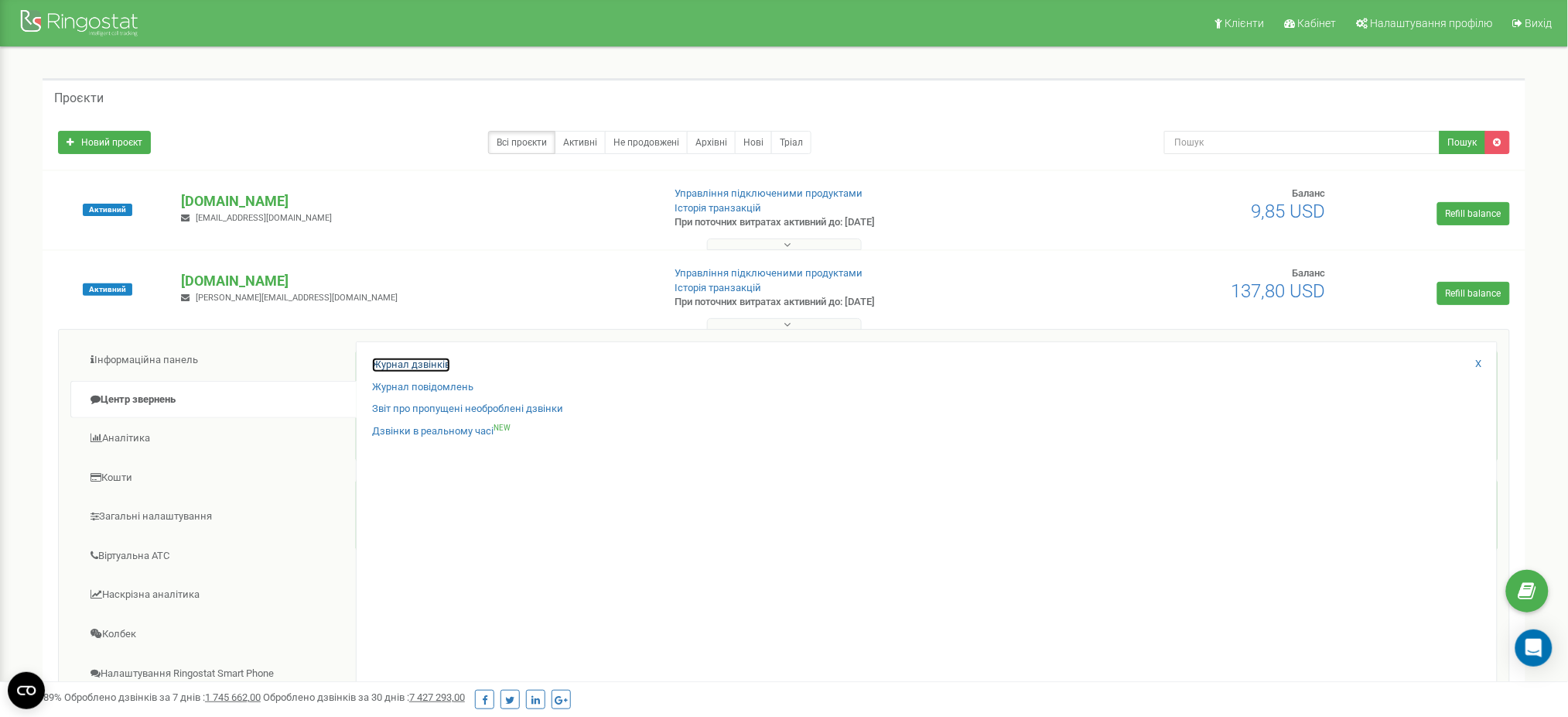
click at [413, 363] on link "Журнал дзвінків" at bounding box center [411, 365] width 78 height 15
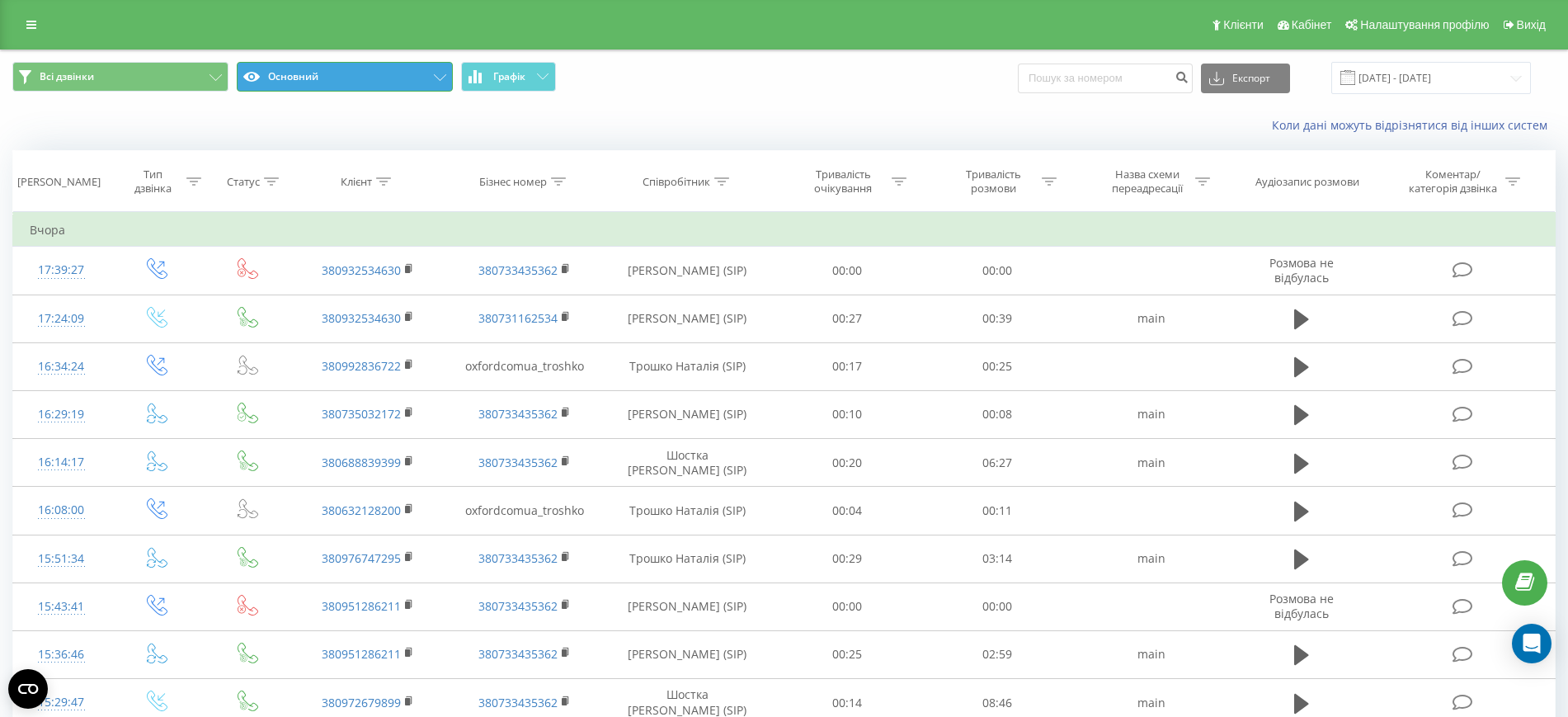
click at [288, 74] on button "Основний" at bounding box center [344, 77] width 216 height 30
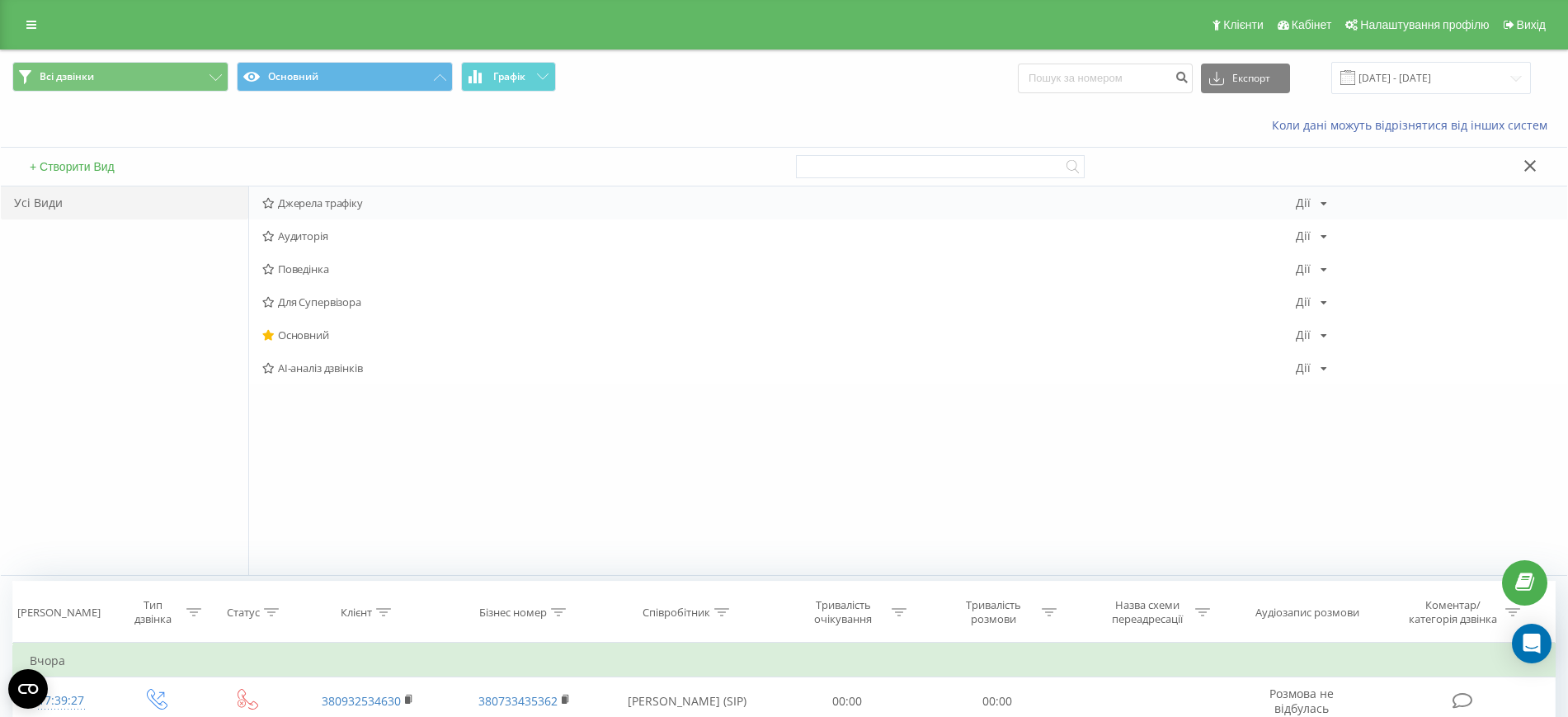
click at [332, 197] on span "Джерела трафіку" at bounding box center [779, 203] width 1034 height 12
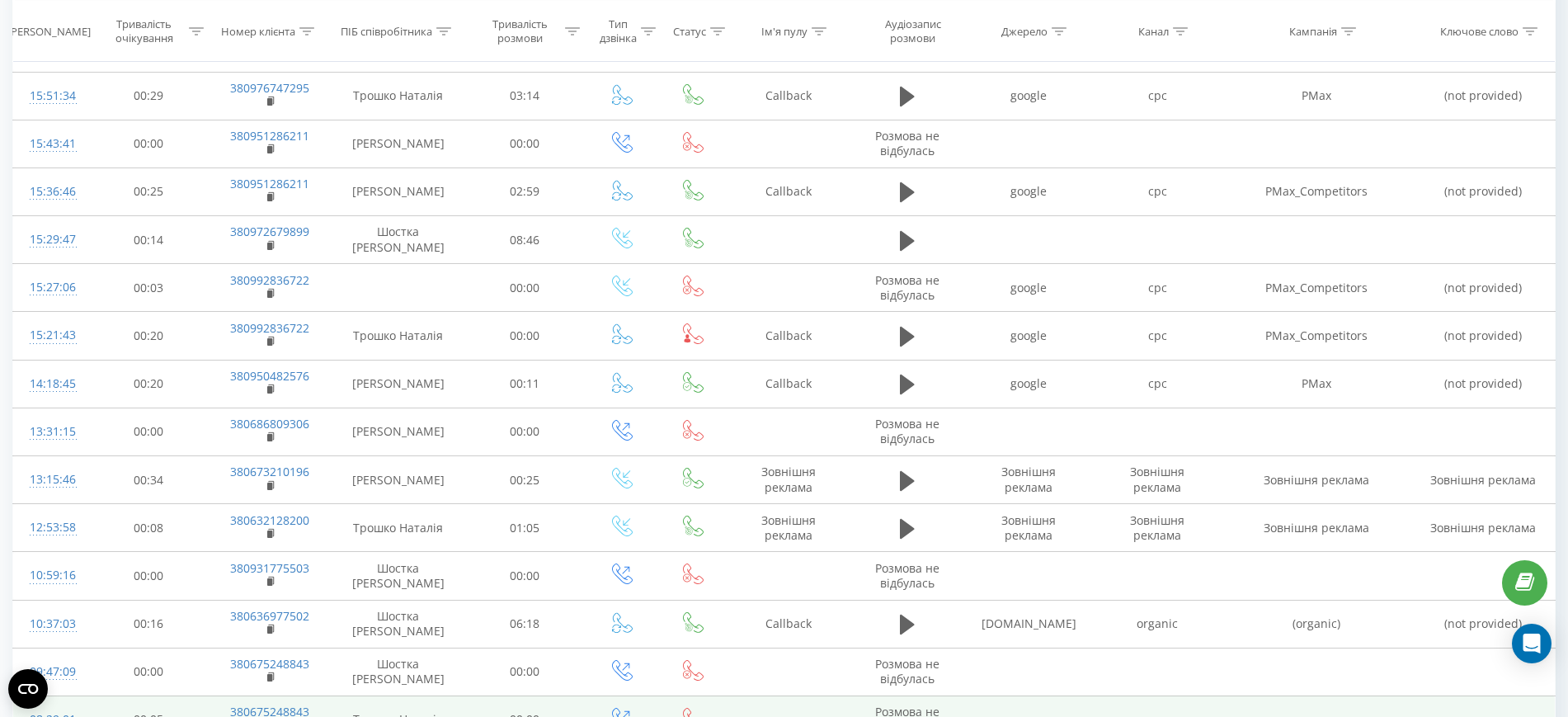
scroll to position [103, 0]
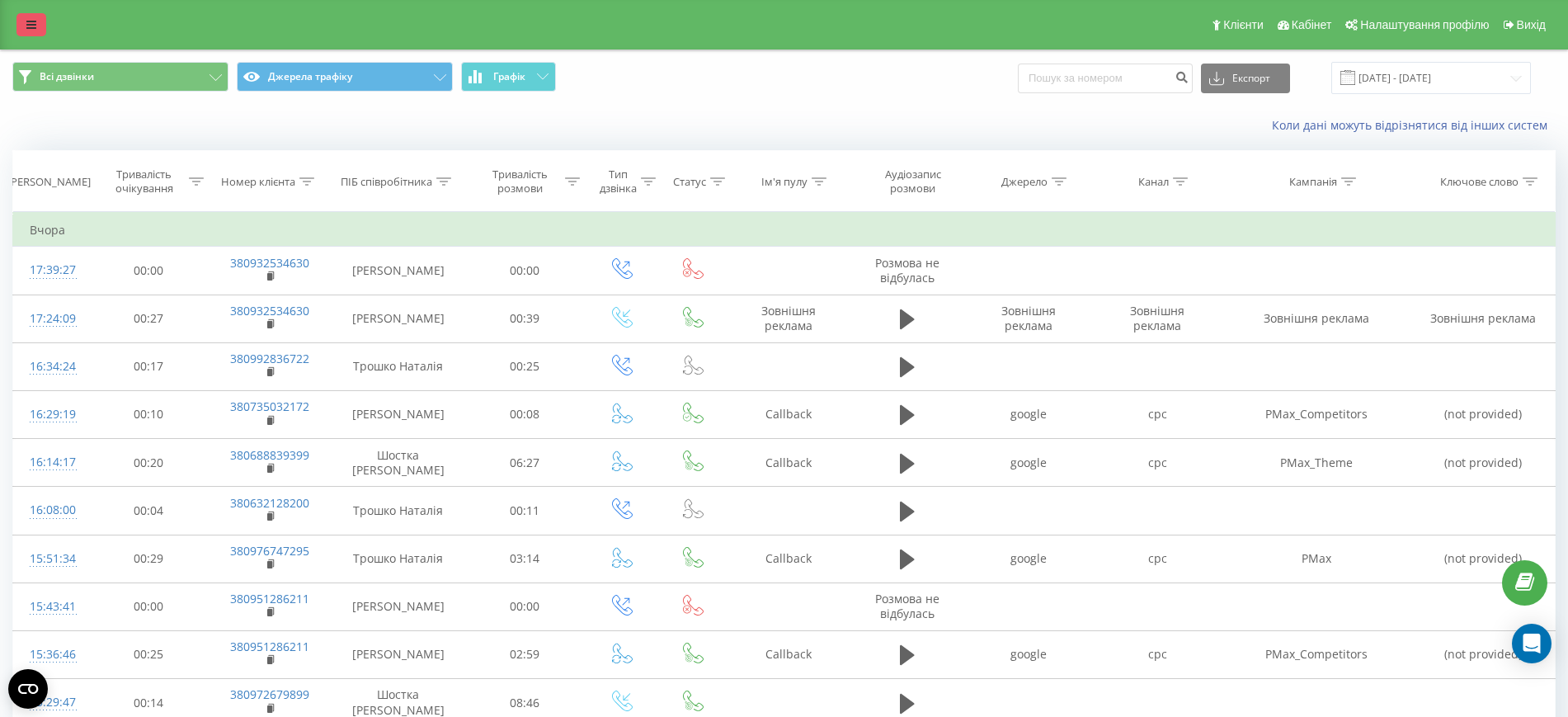
click at [30, 23] on icon at bounding box center [31, 25] width 10 height 12
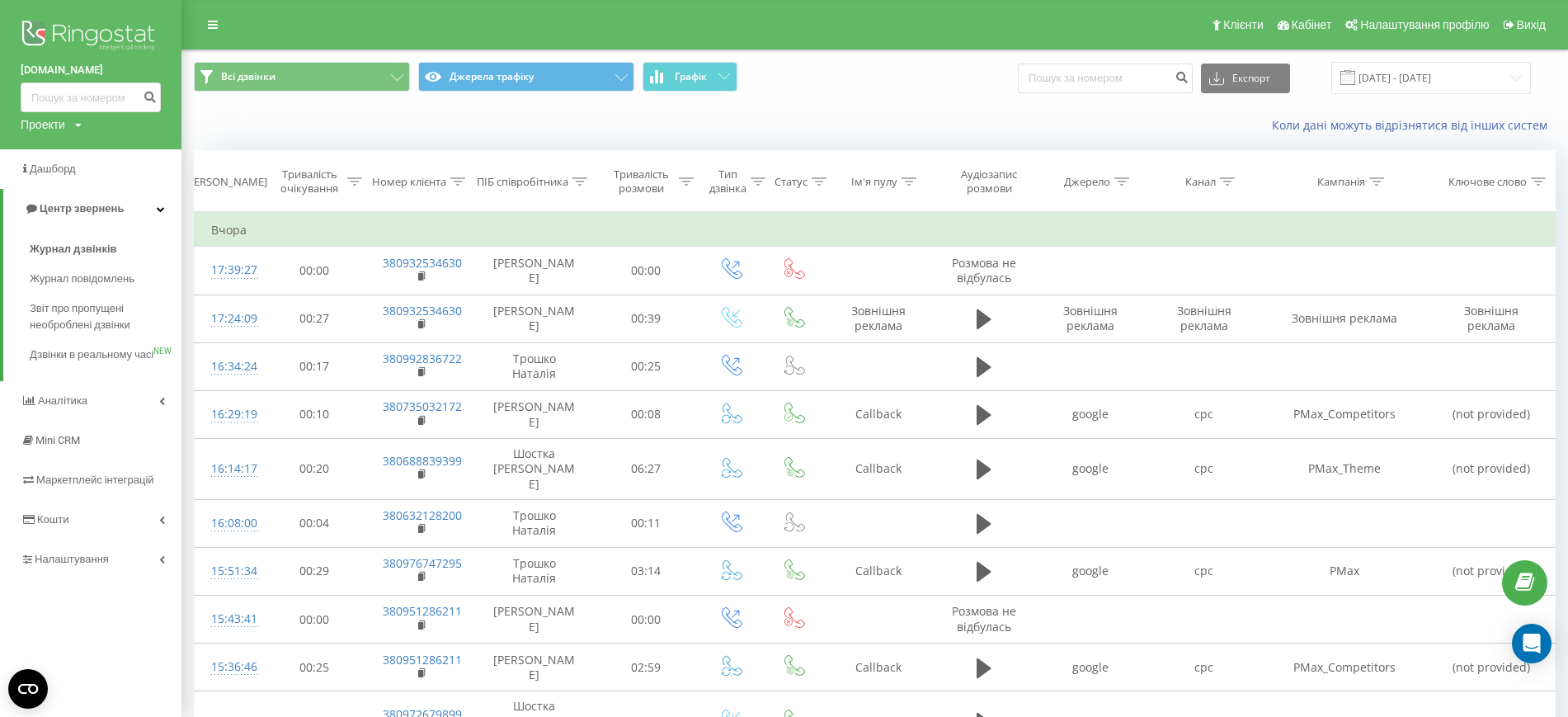
click at [63, 124] on div "Проекти" at bounding box center [43, 125] width 45 height 17
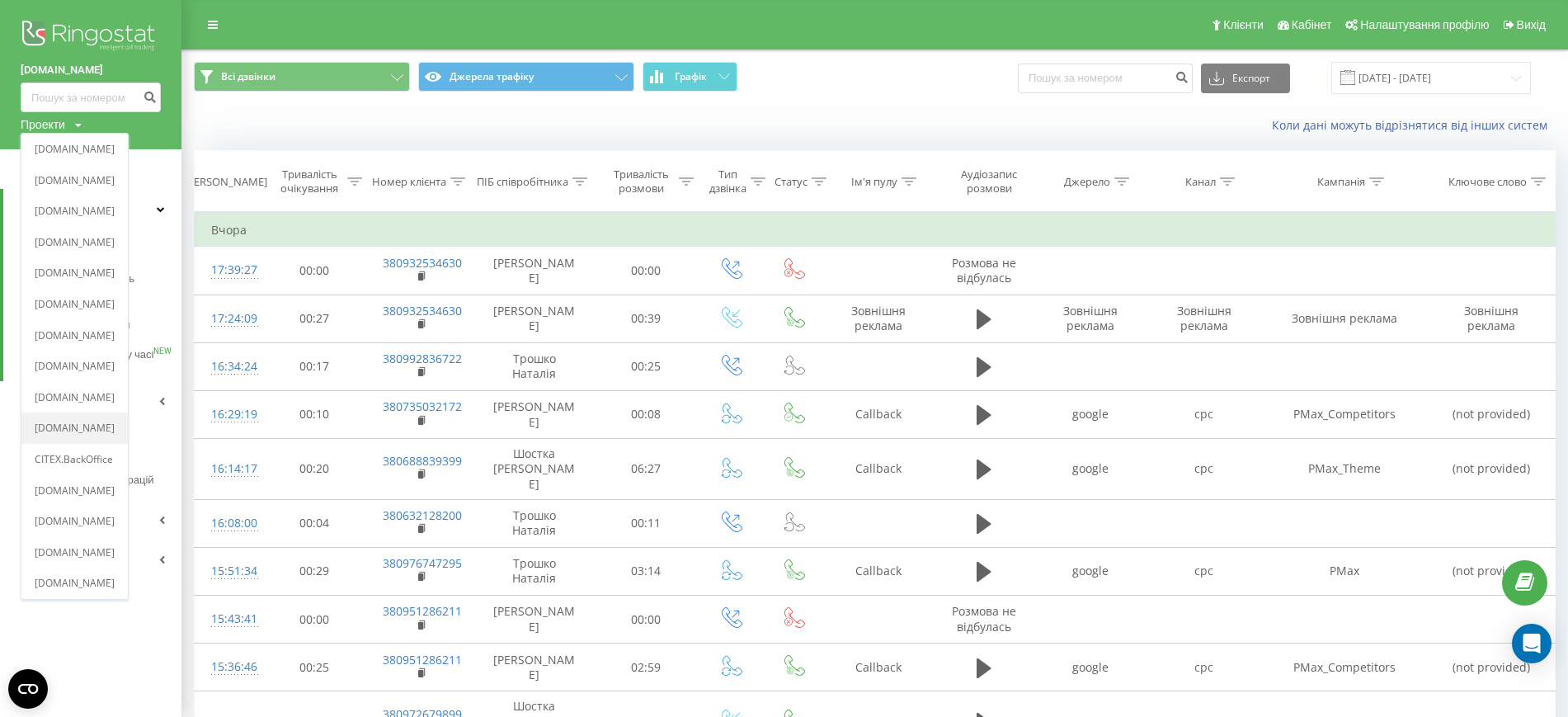
click at [74, 420] on div "[DOMAIN_NAME]" at bounding box center [74, 429] width 107 height 31
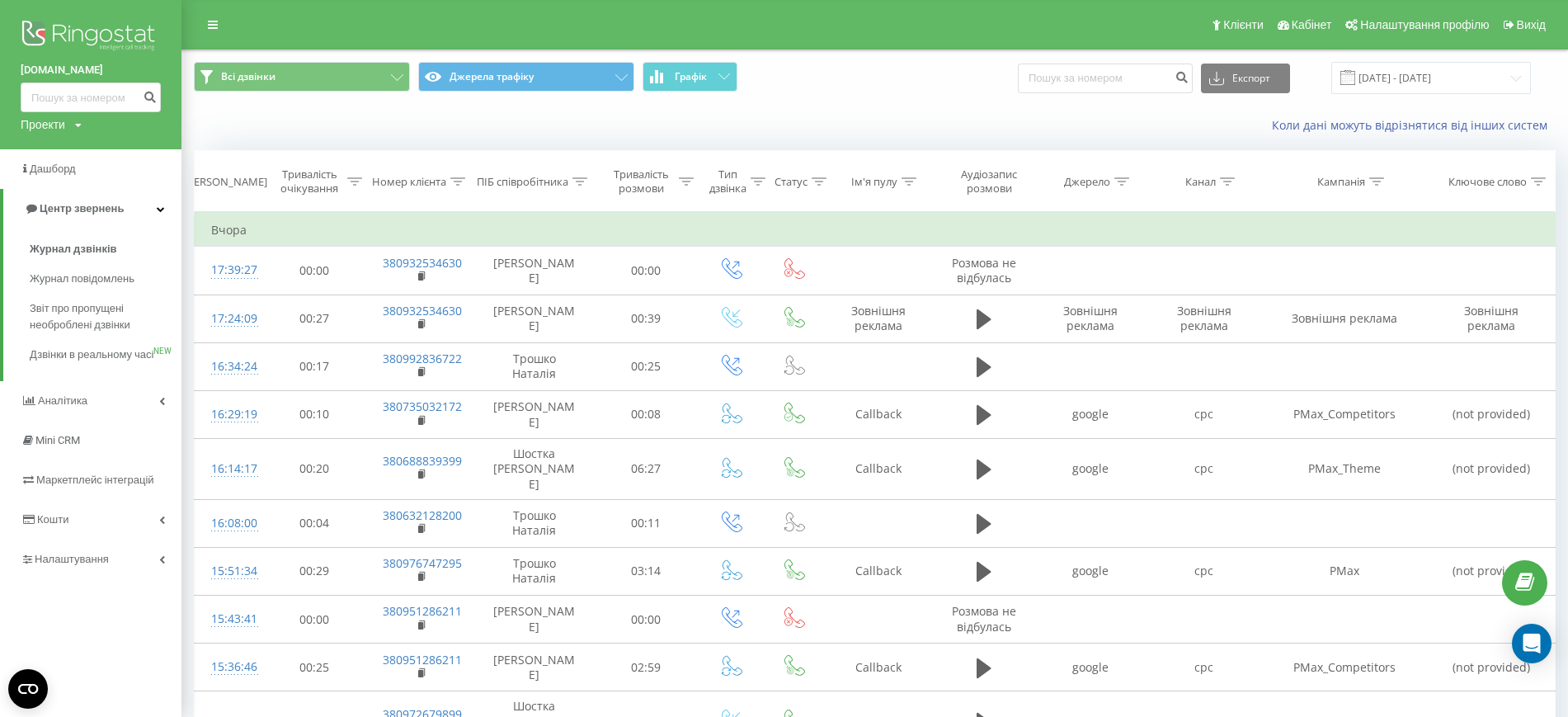
click at [63, 123] on div "Проекти" at bounding box center [43, 125] width 45 height 17
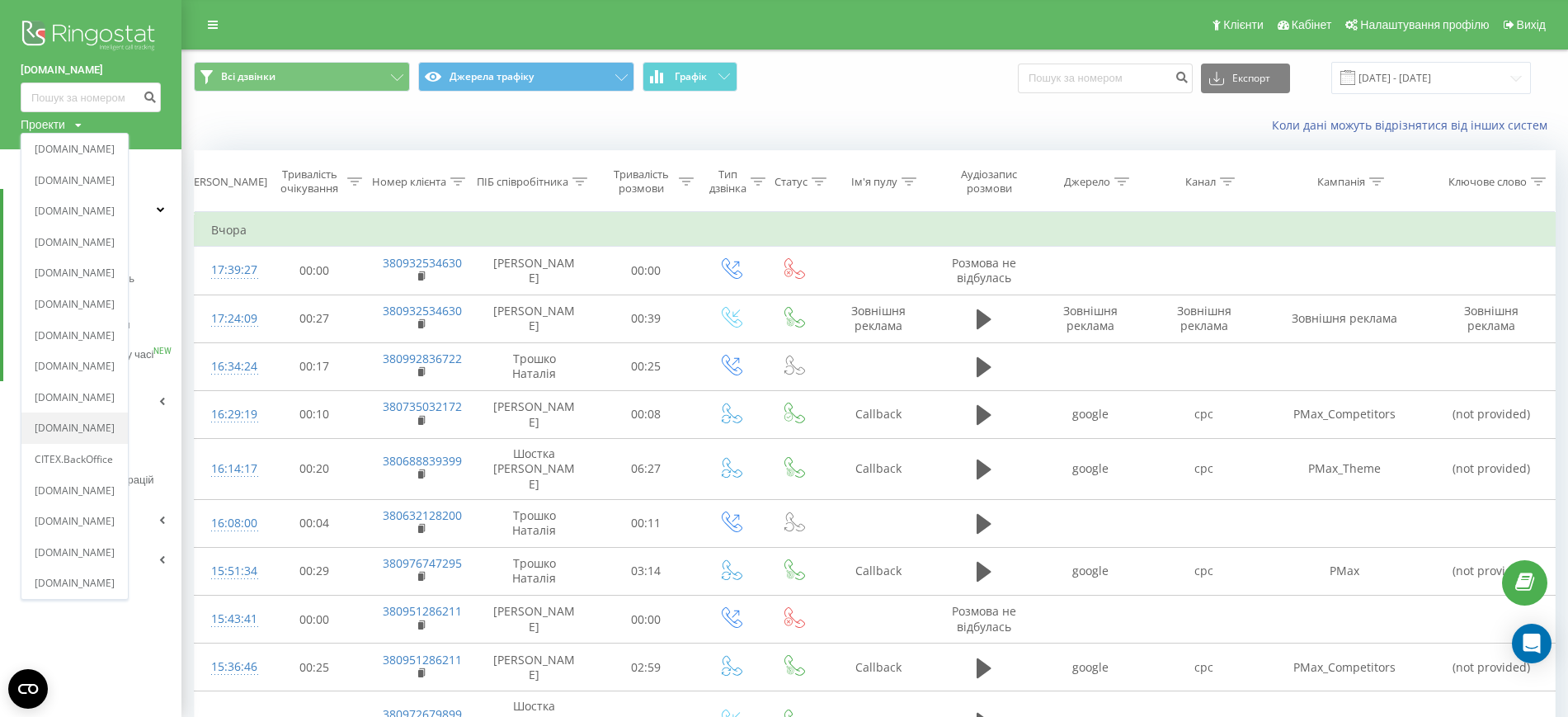
click at [85, 416] on div "[DOMAIN_NAME]" at bounding box center [74, 429] width 107 height 31
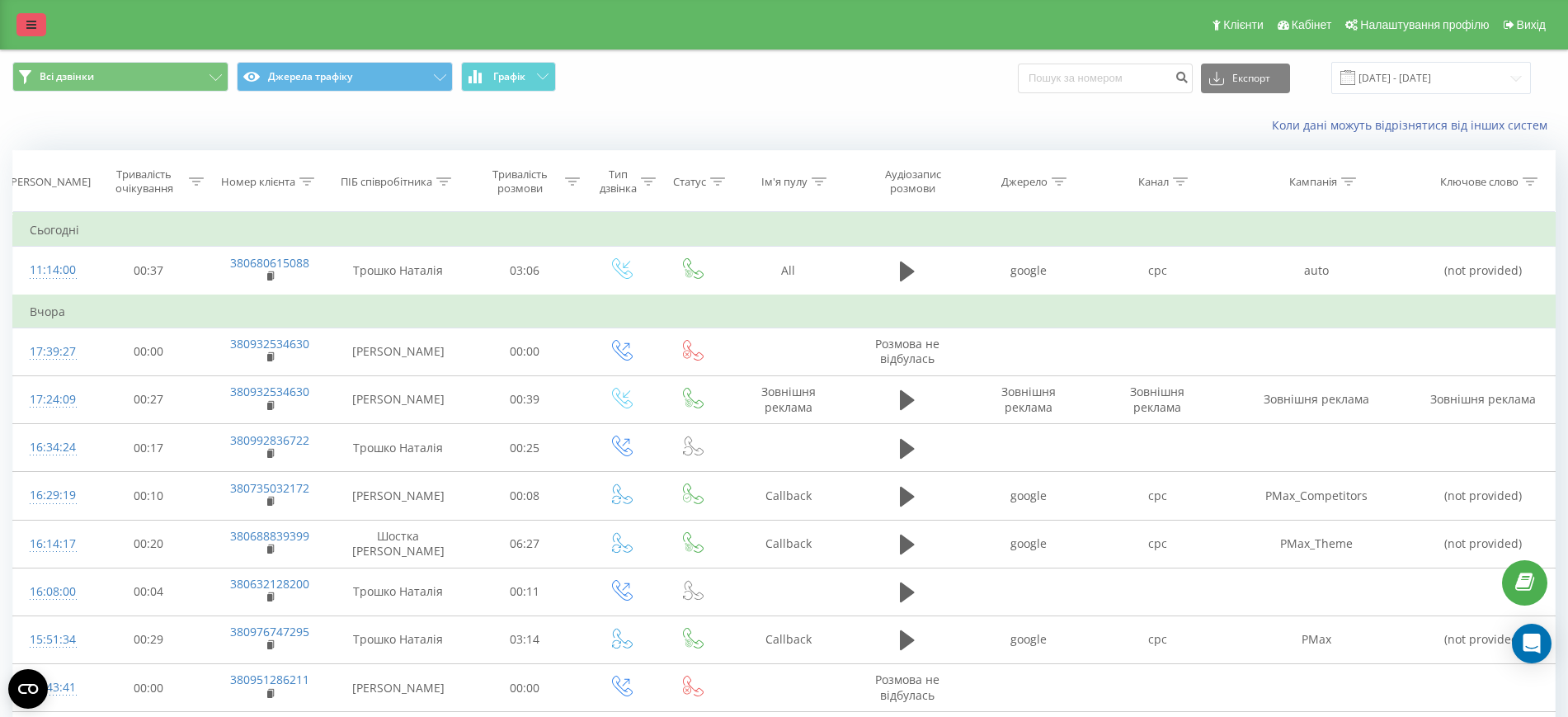
click at [38, 21] on link at bounding box center [31, 25] width 30 height 23
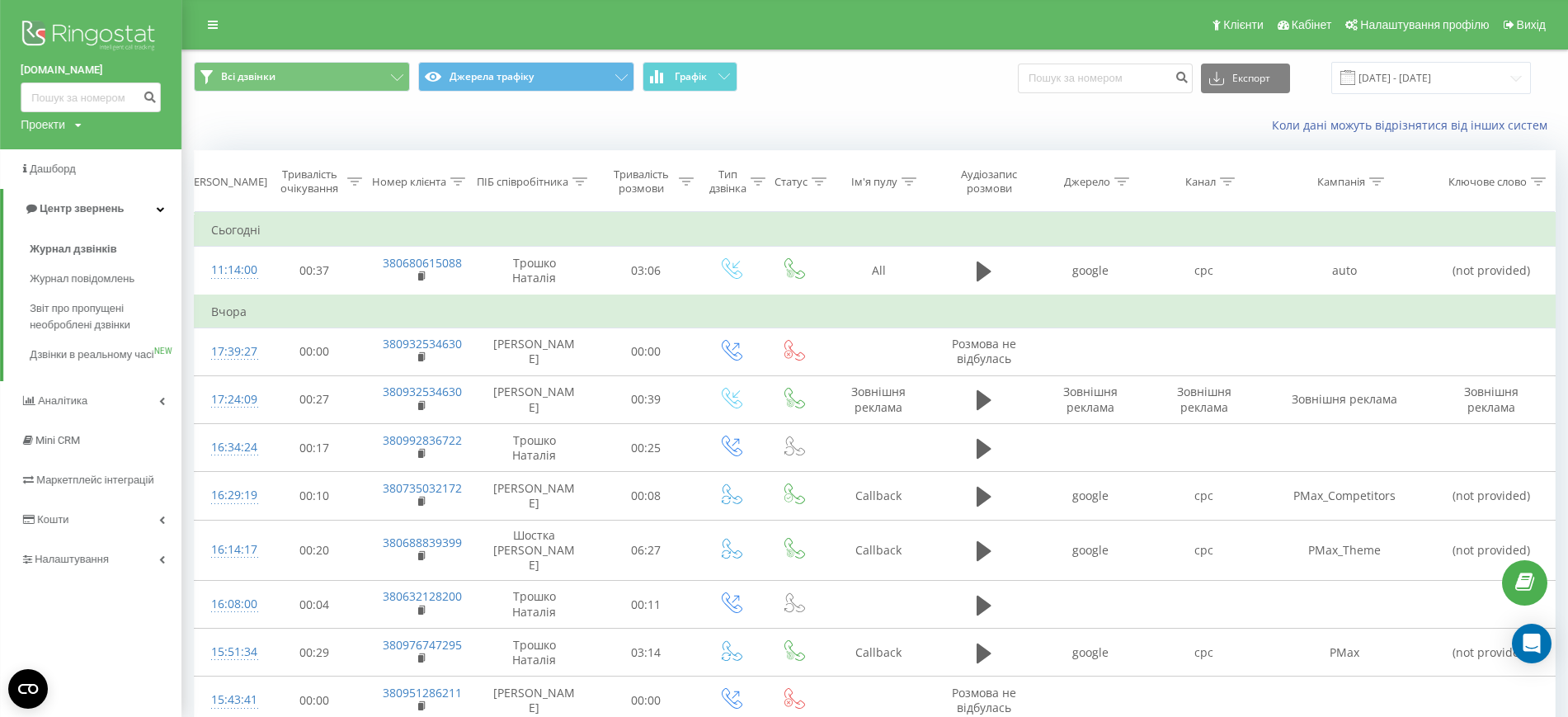
click at [60, 121] on div "Проекти" at bounding box center [43, 125] width 45 height 17
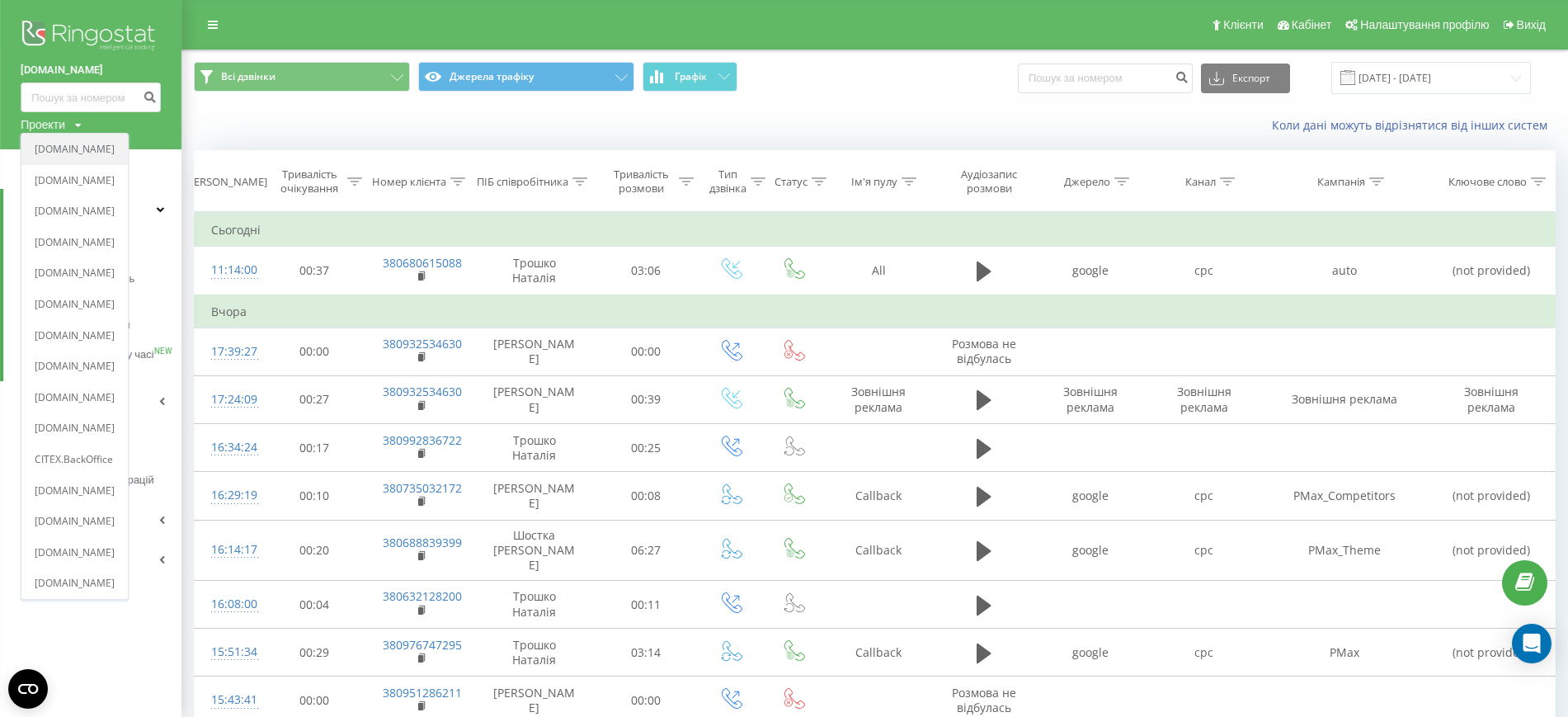
click at [83, 155] on link "[DOMAIN_NAME]" at bounding box center [74, 150] width 80 height 13
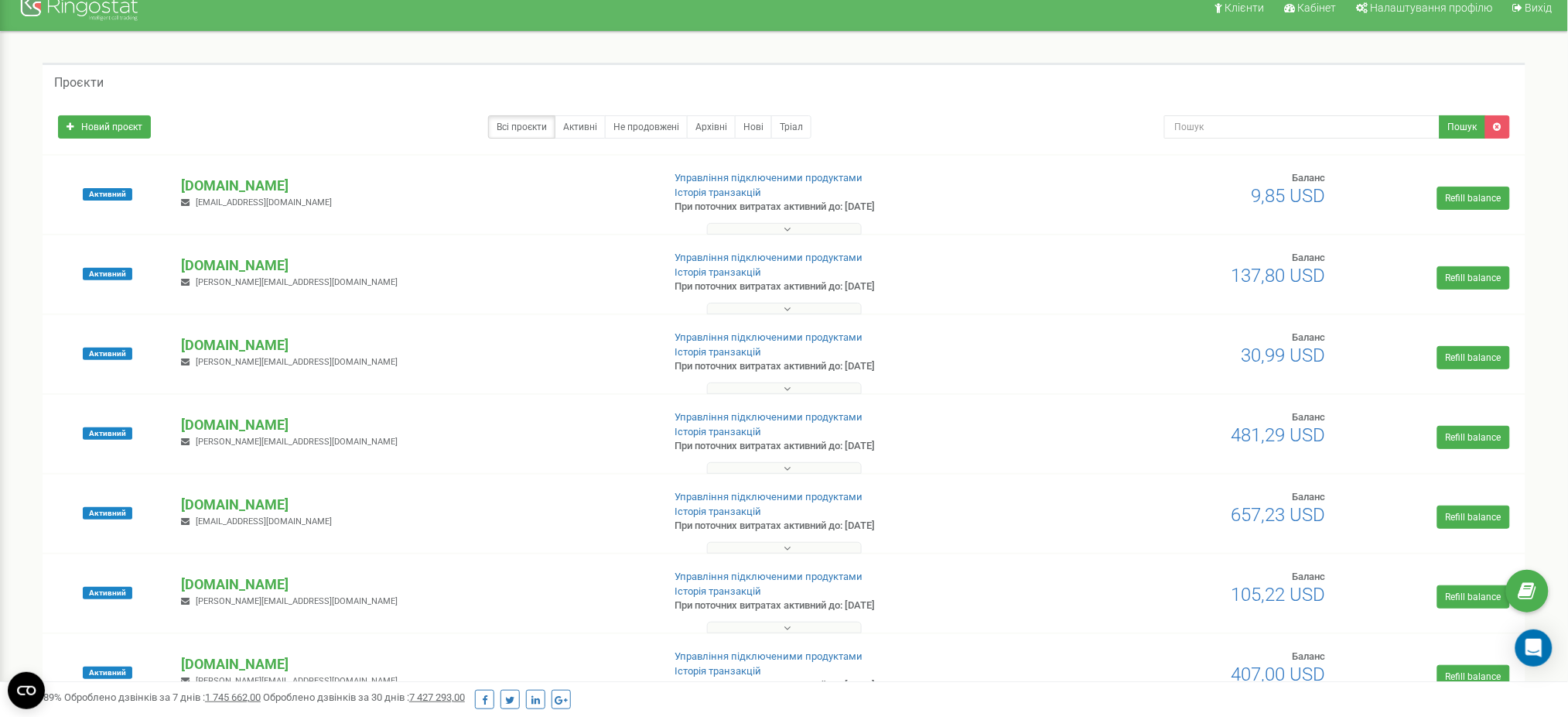
scroll to position [103, 0]
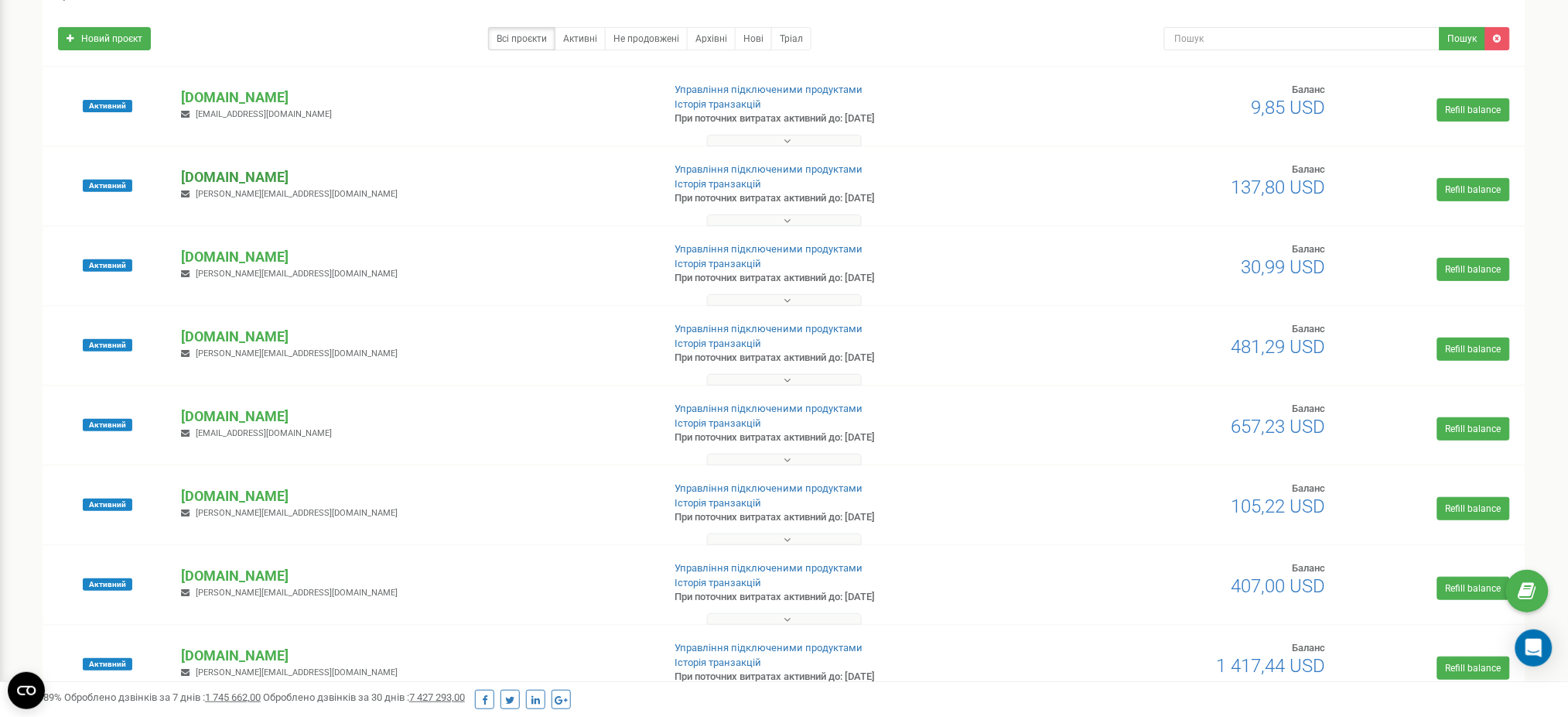
click at [240, 175] on p "[DOMAIN_NAME]" at bounding box center [415, 177] width 468 height 20
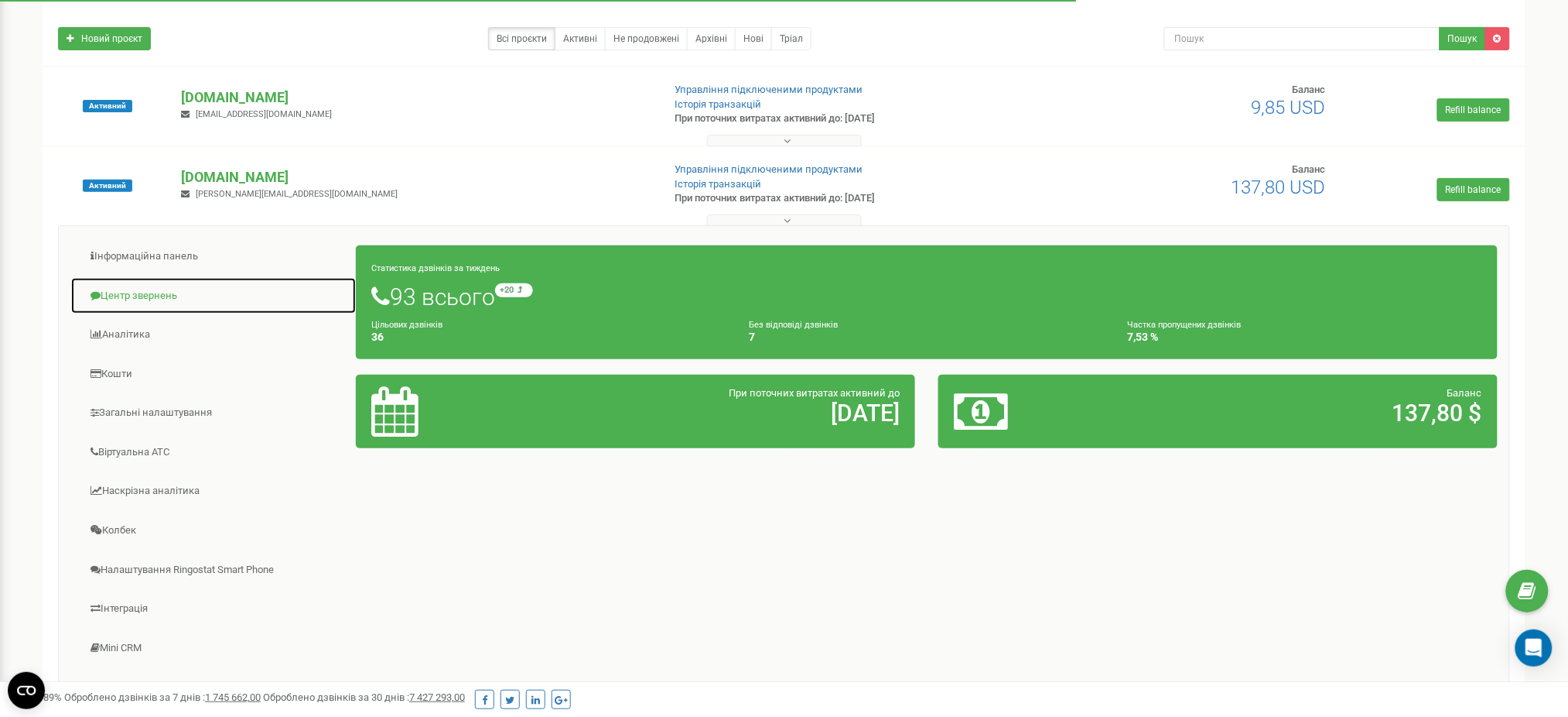
click at [126, 283] on link "Центр звернень" at bounding box center [213, 296] width 286 height 38
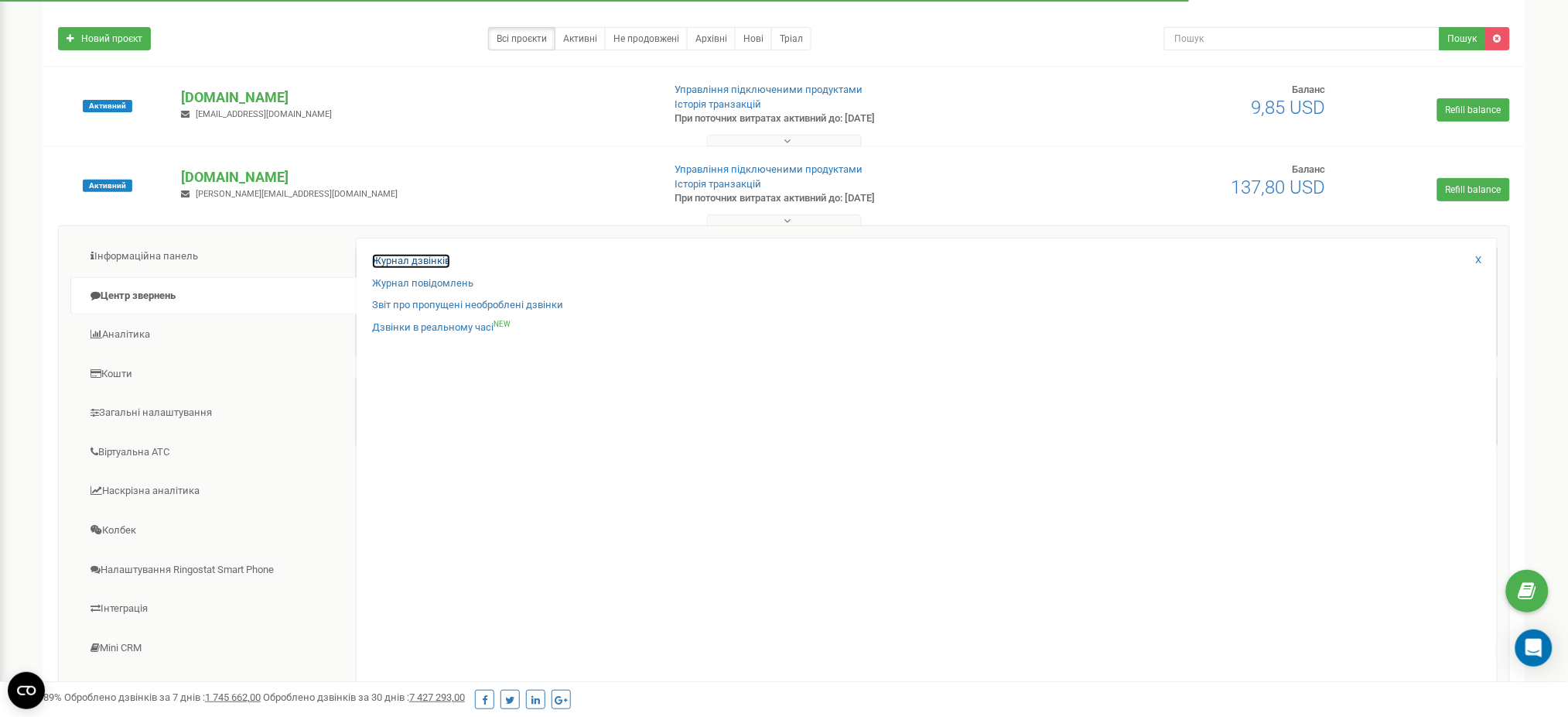
click at [429, 259] on link "Журнал дзвінків" at bounding box center [411, 261] width 78 height 15
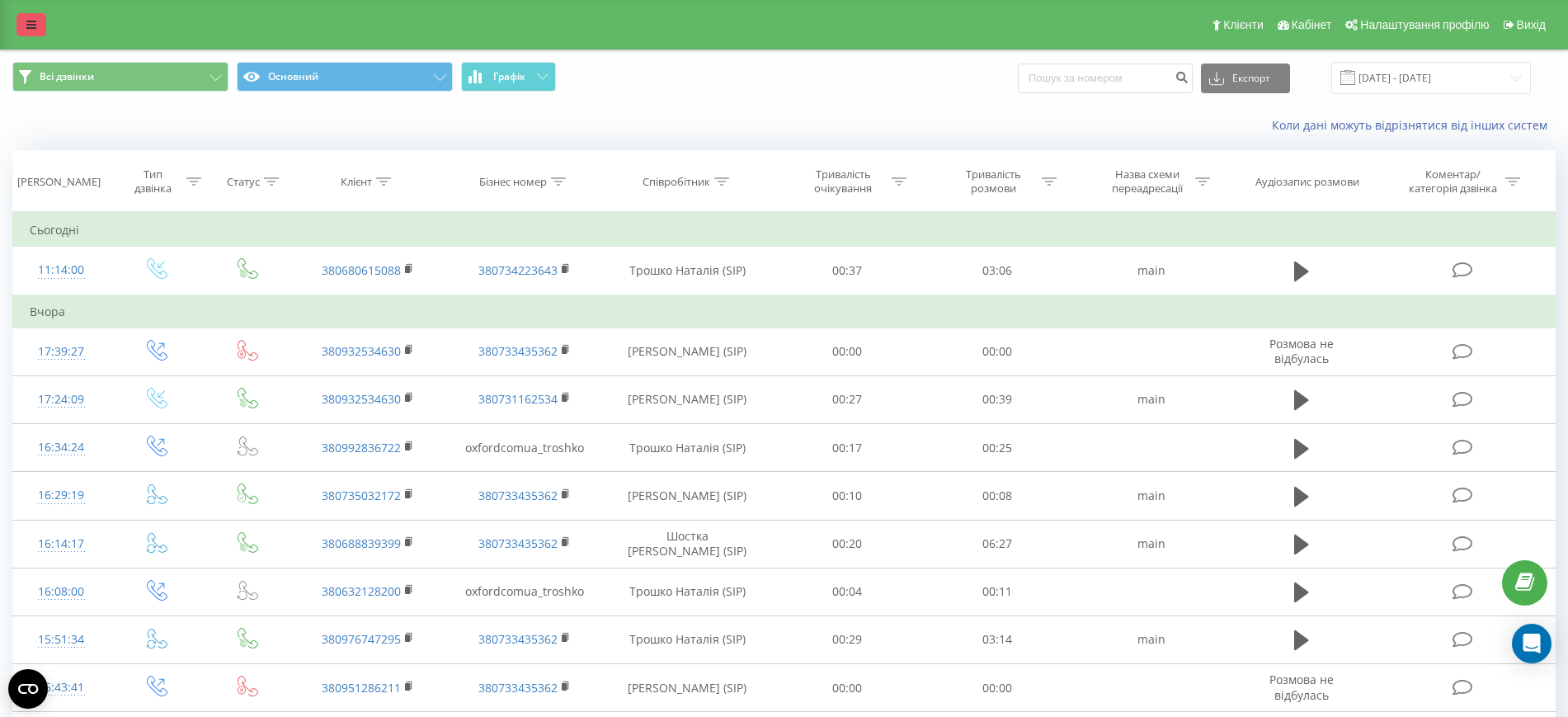
click at [17, 18] on link at bounding box center [31, 25] width 30 height 23
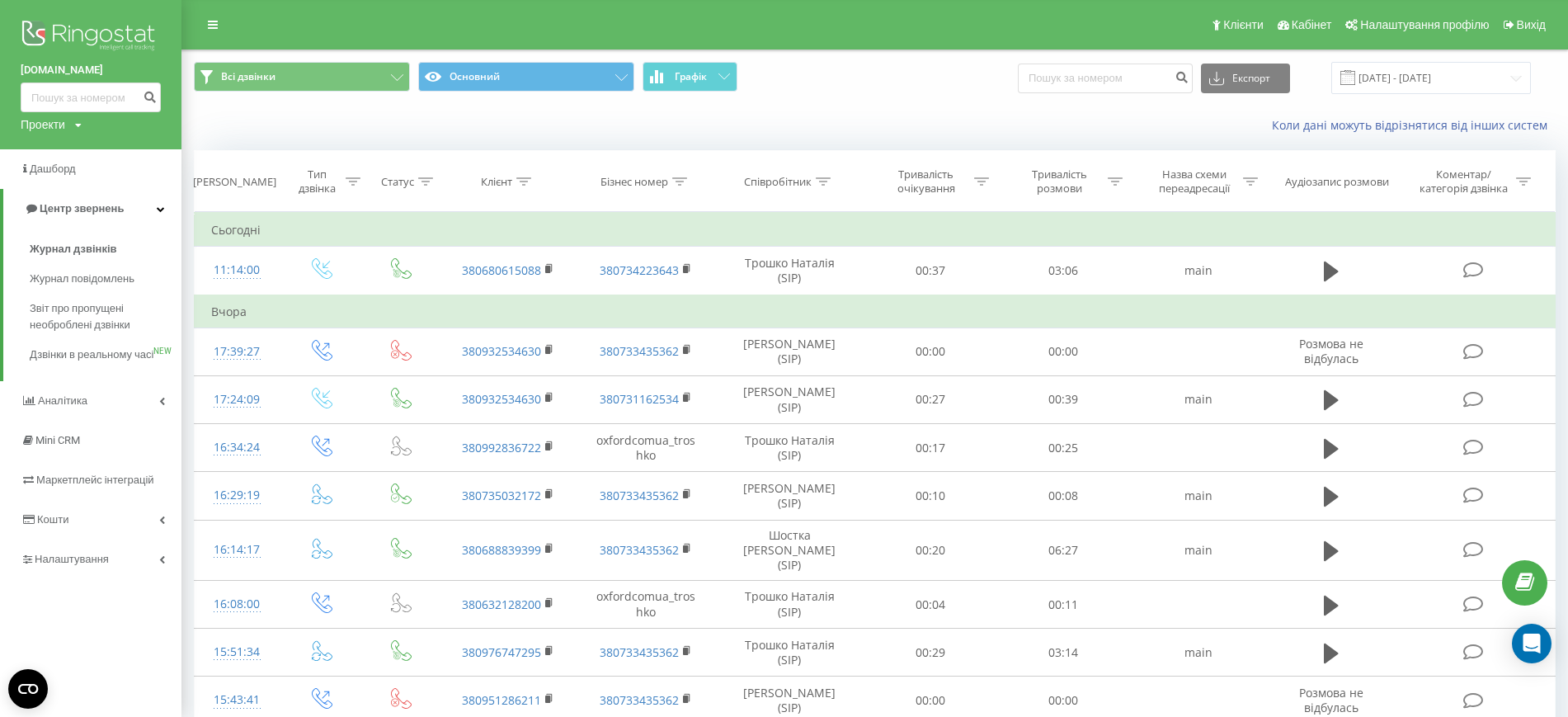
click at [50, 122] on div "Проекти" at bounding box center [43, 125] width 45 height 17
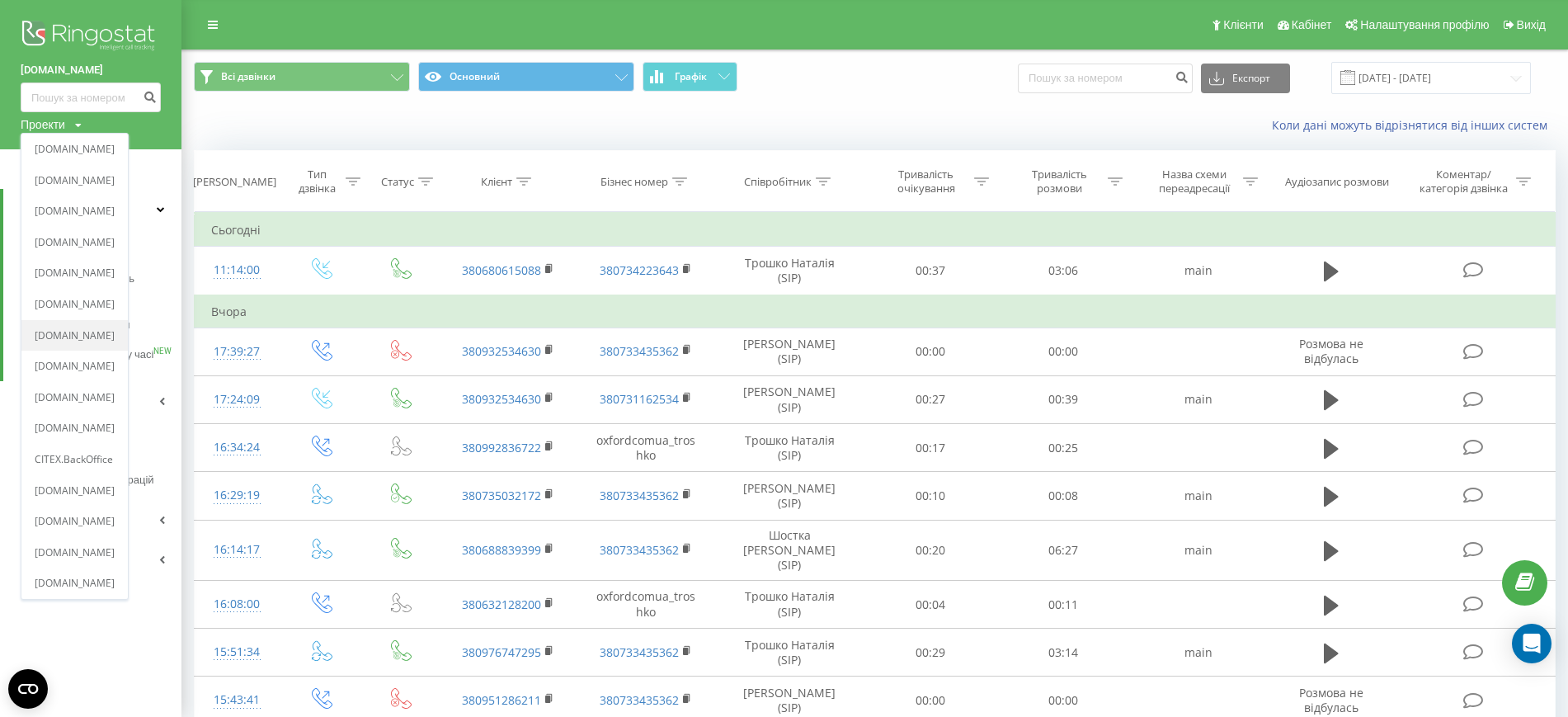
click at [91, 334] on link "[DOMAIN_NAME]" at bounding box center [74, 336] width 80 height 13
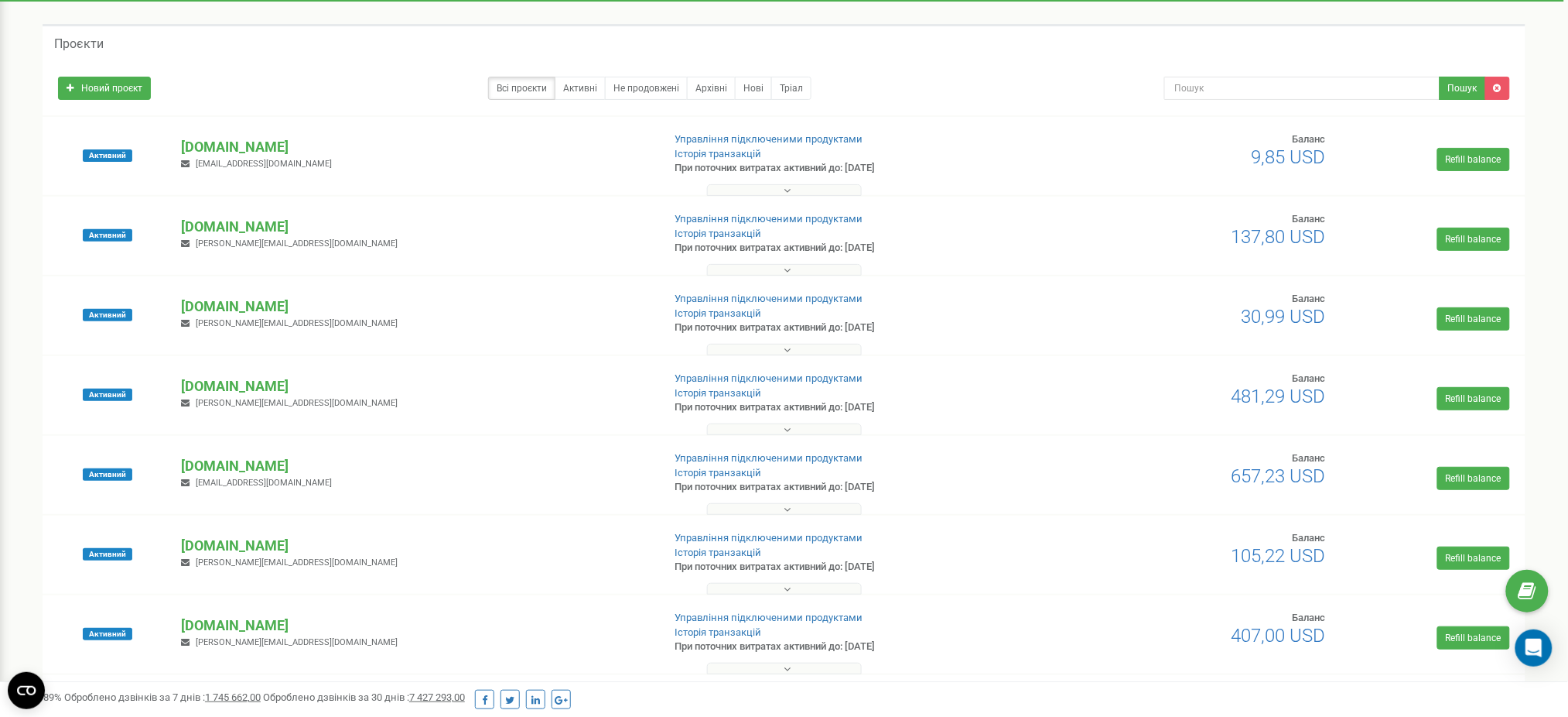
scroll to position [206, 0]
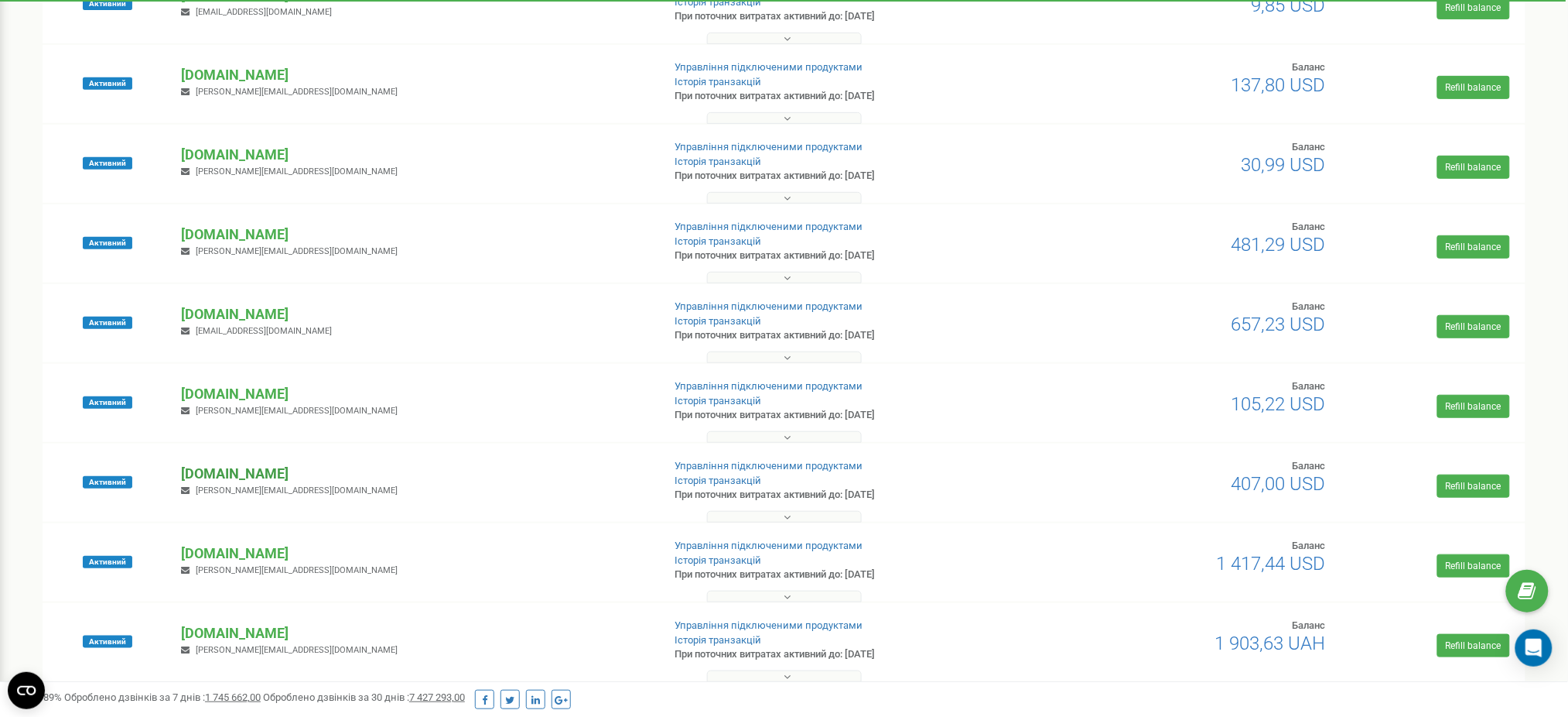
click at [254, 474] on p "[DOMAIN_NAME]" at bounding box center [415, 473] width 468 height 20
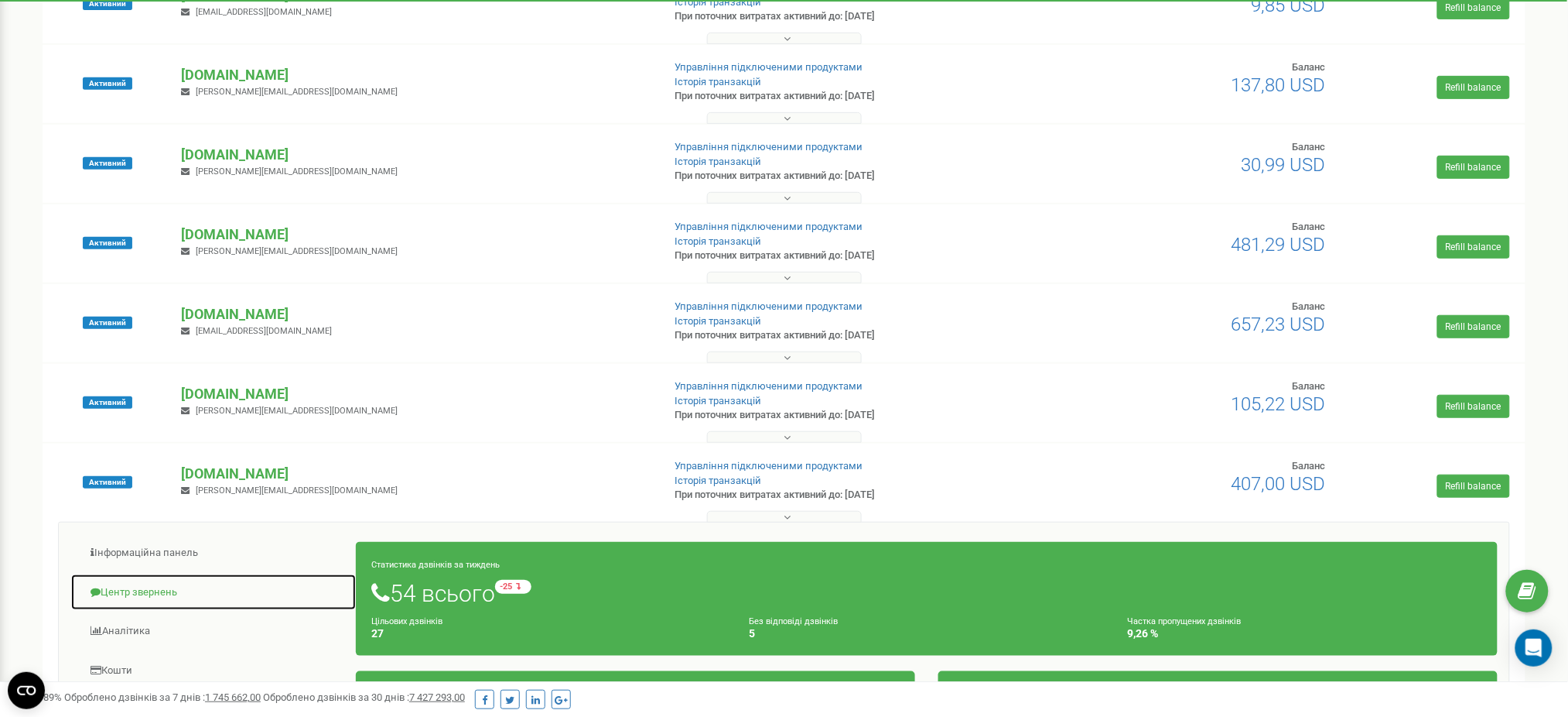
click at [164, 592] on link "Центр звернень" at bounding box center [213, 592] width 286 height 38
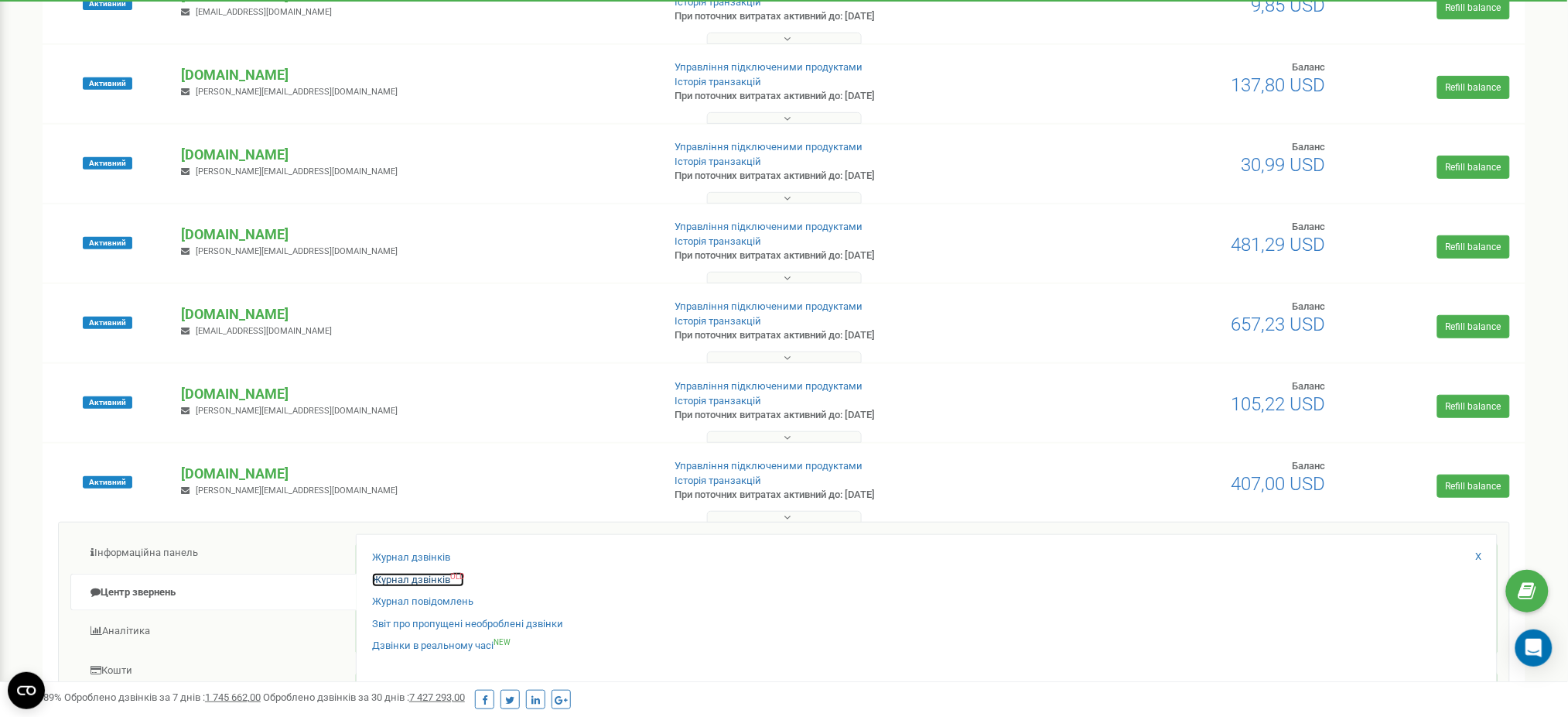
click at [392, 580] on link "Журнал дзвінків OLD" at bounding box center [418, 580] width 92 height 15
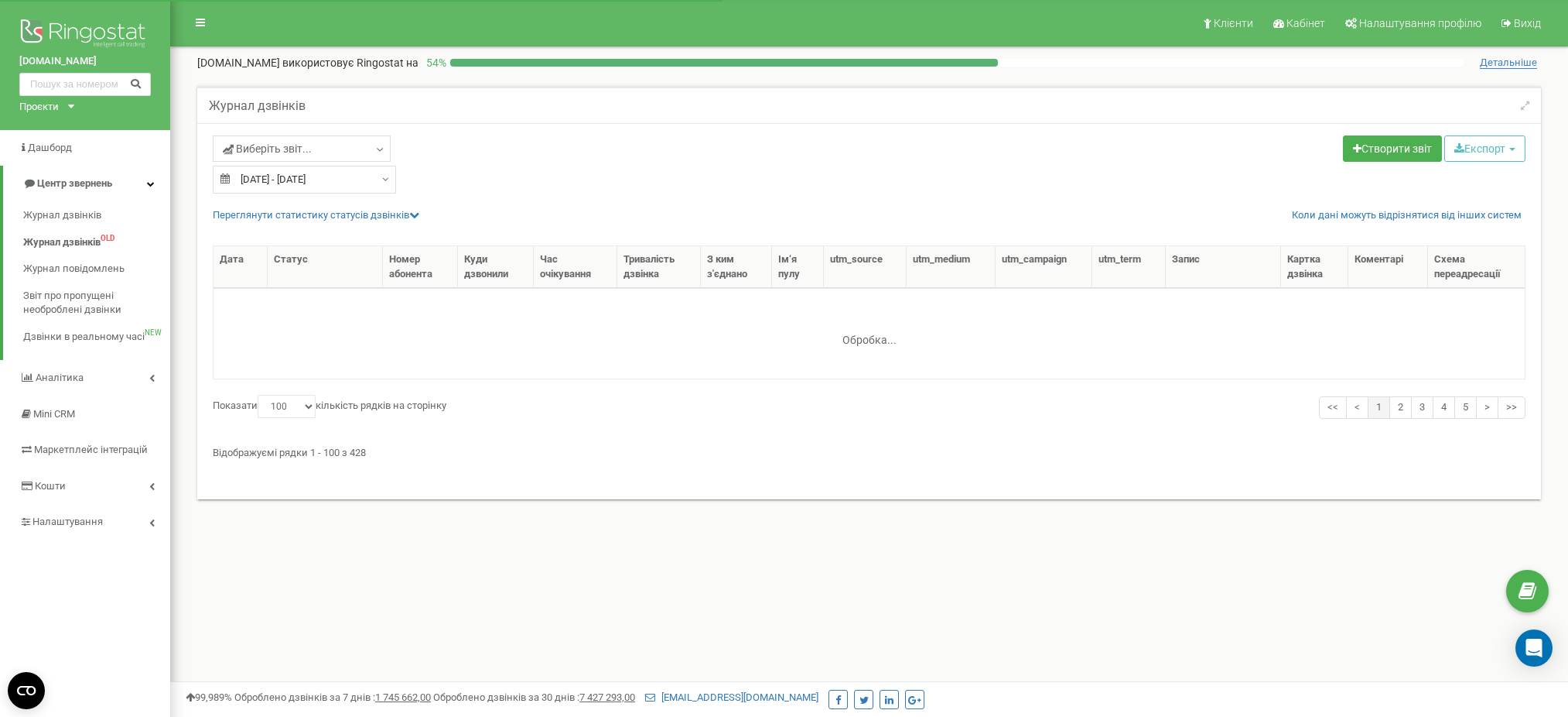
select select "100"
